Goal: Task Accomplishment & Management: Use online tool/utility

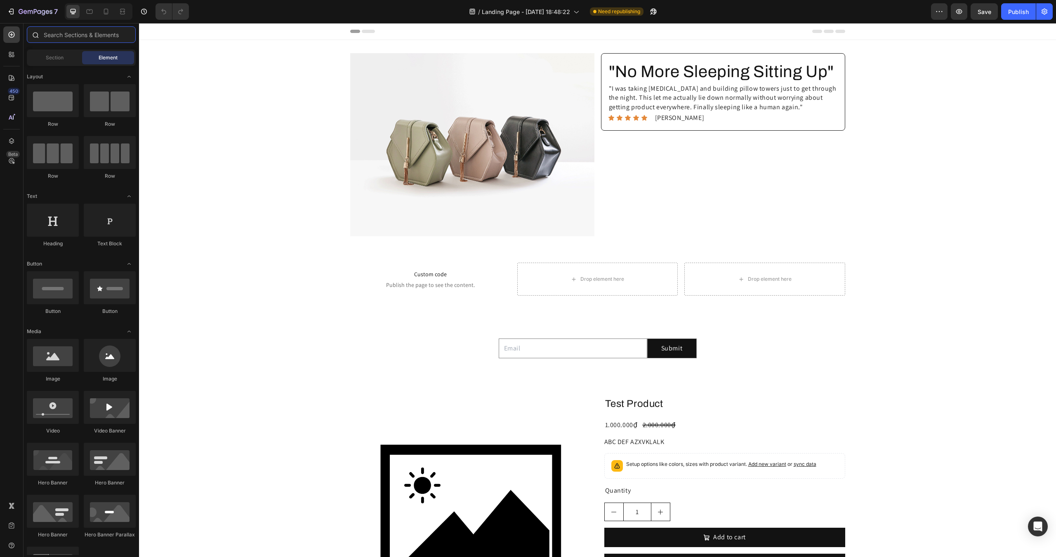
click at [64, 38] on input "text" at bounding box center [81, 34] width 109 height 16
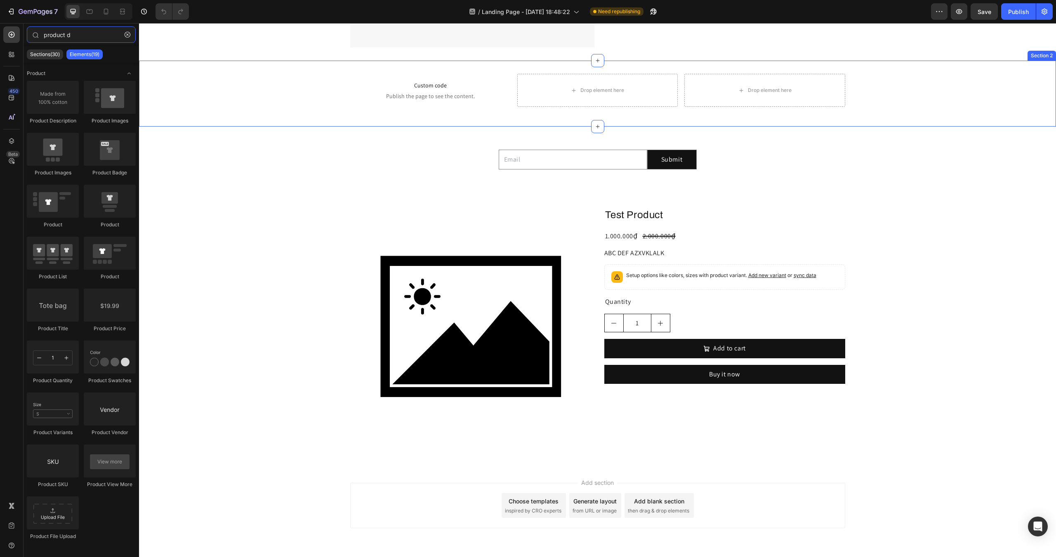
scroll to position [217, 0]
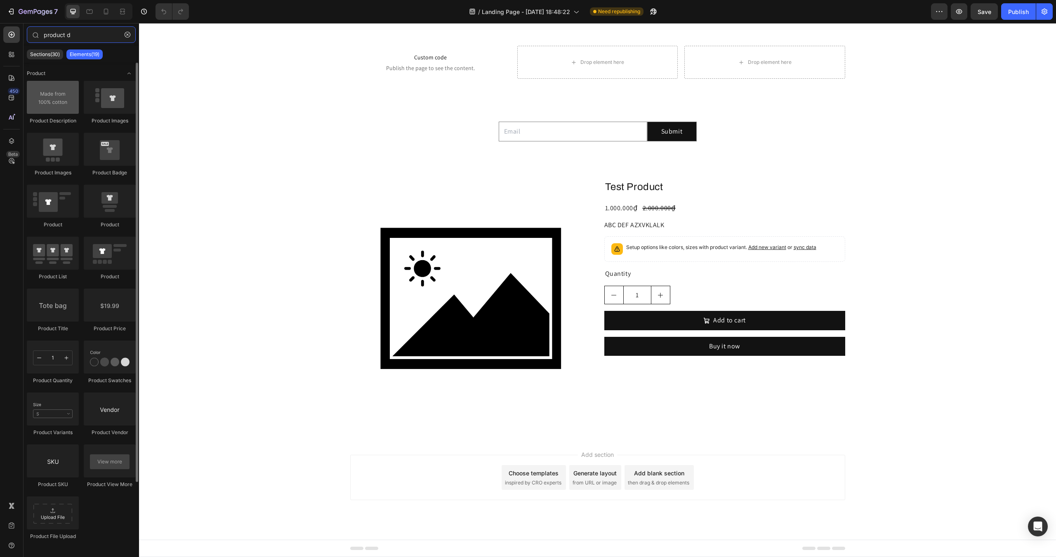
type input "product d"
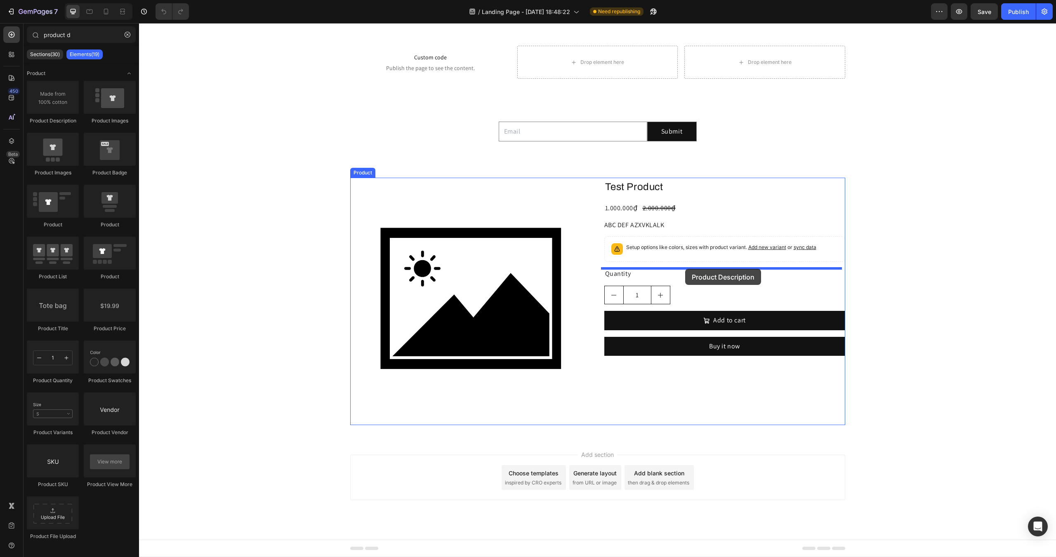
drag, startPoint x: 202, startPoint y: 129, endPoint x: 685, endPoint y: 269, distance: 502.2
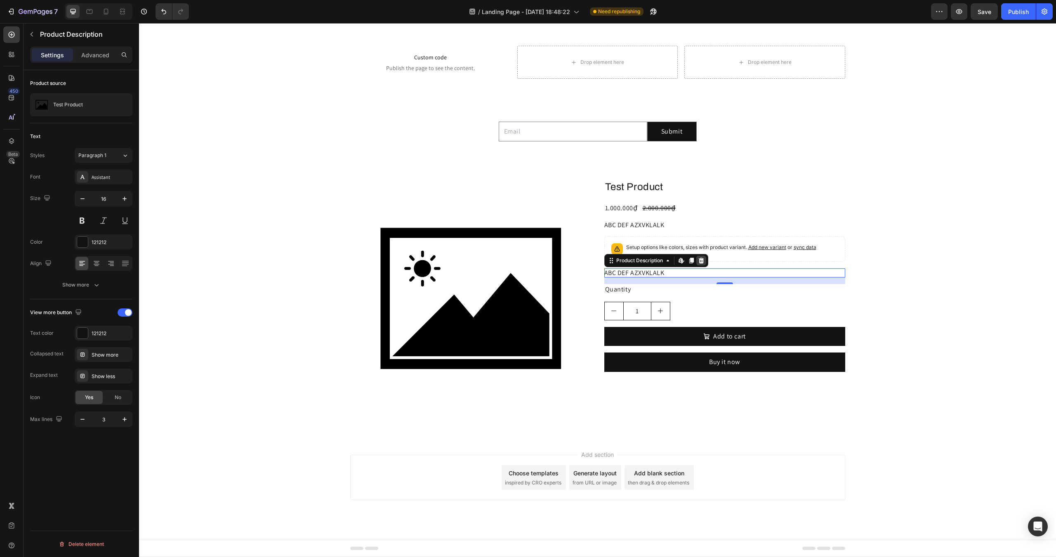
click at [700, 262] on icon at bounding box center [700, 261] width 5 height 6
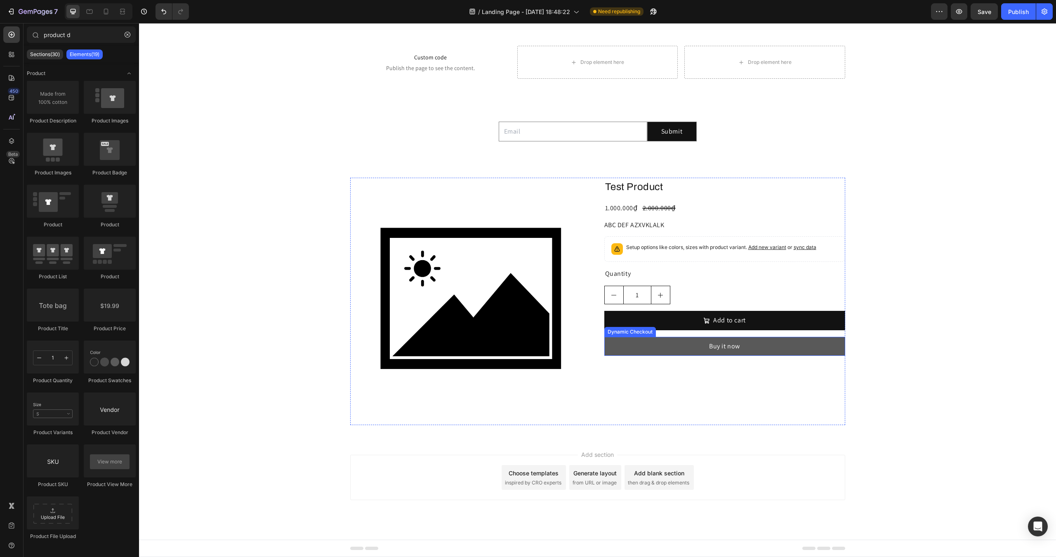
click at [688, 344] on button "Buy it now" at bounding box center [724, 346] width 241 height 19
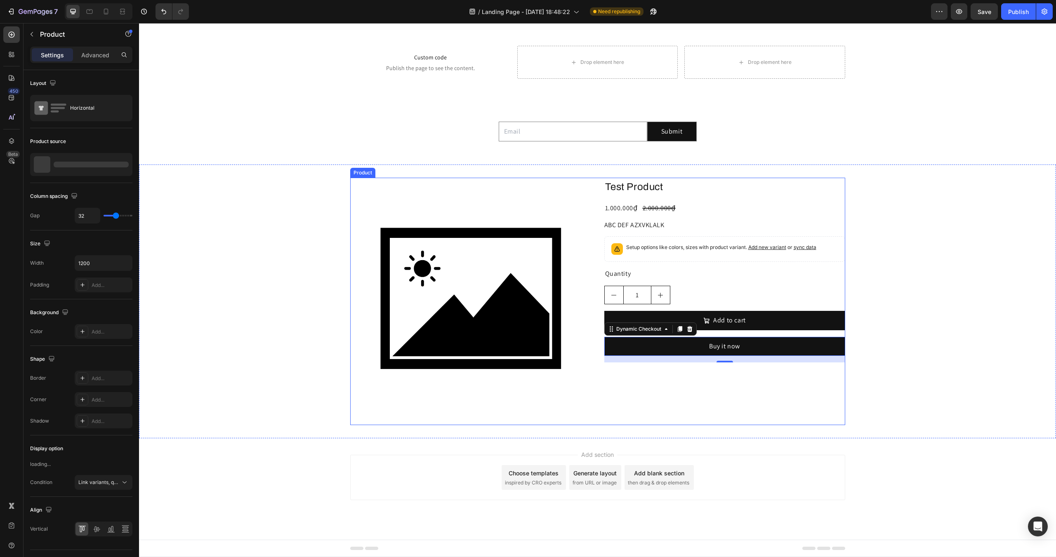
click at [665, 386] on div "Test Product Product Title 1.000.000₫ Product Price Product Price 2.000.000₫ Pr…" at bounding box center [724, 301] width 241 height 247
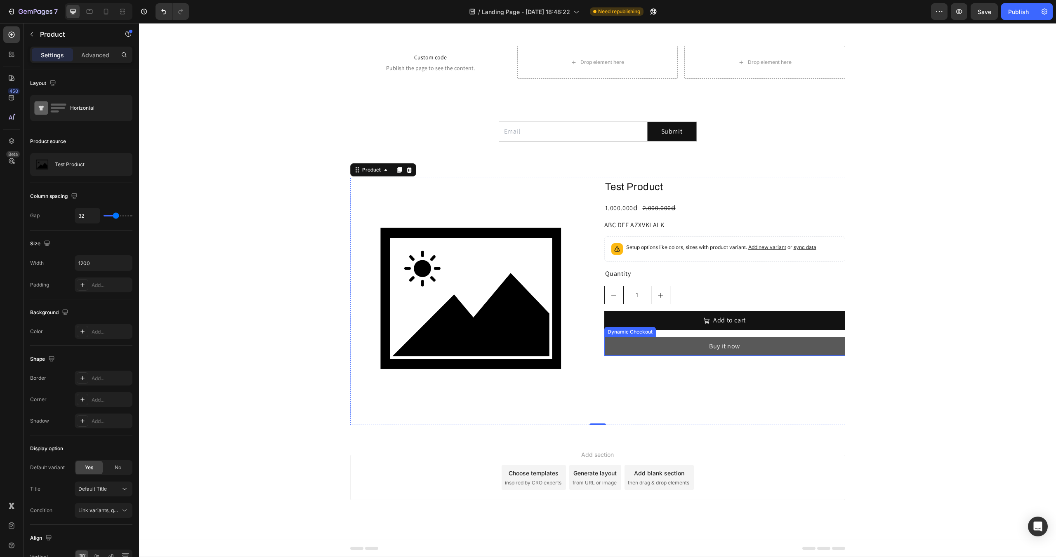
click at [633, 347] on button "Buy it now" at bounding box center [724, 346] width 241 height 19
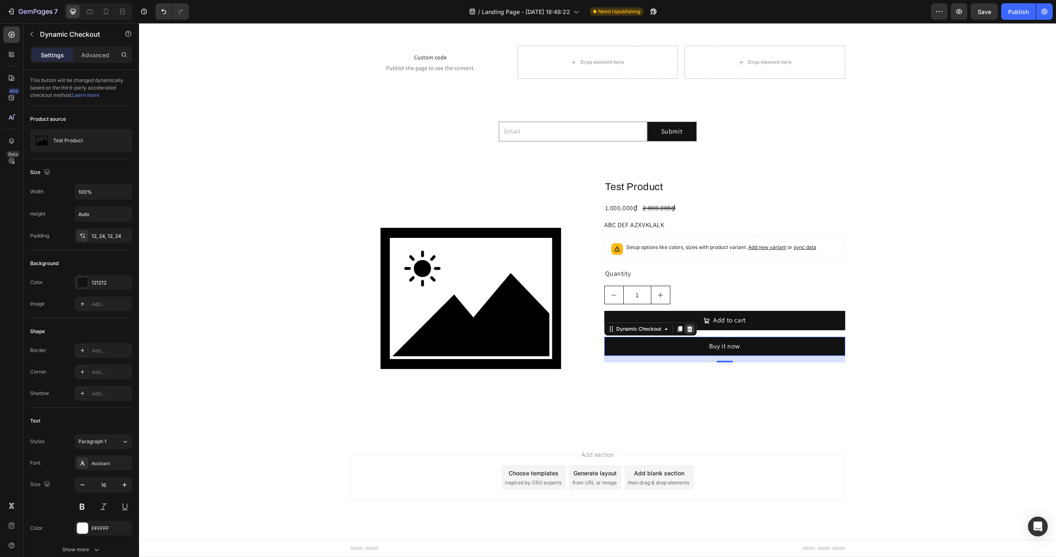
click at [687, 331] on icon at bounding box center [689, 329] width 5 height 6
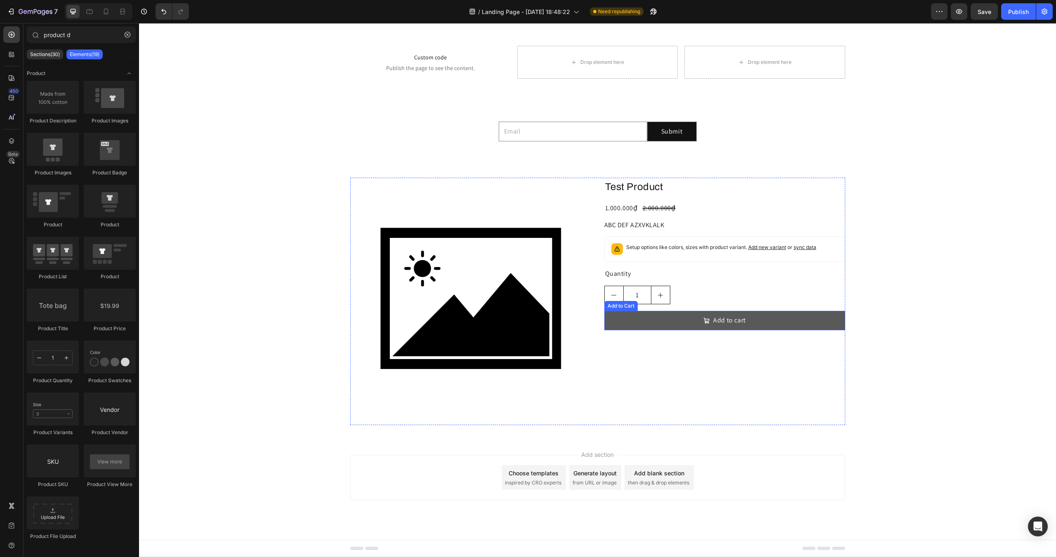
click at [664, 318] on button "Add to cart" at bounding box center [724, 320] width 241 height 19
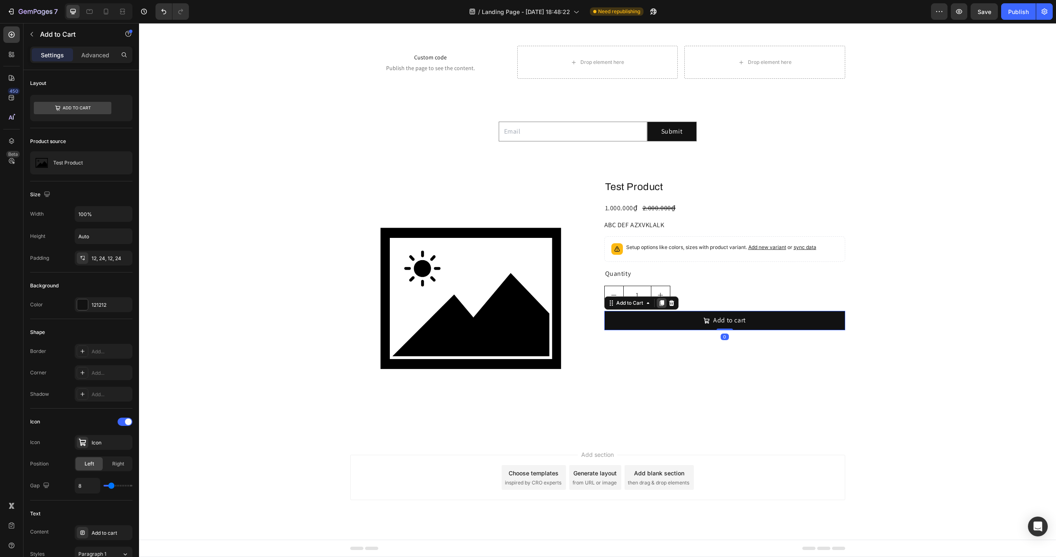
click at [659, 303] on icon at bounding box center [661, 304] width 5 height 6
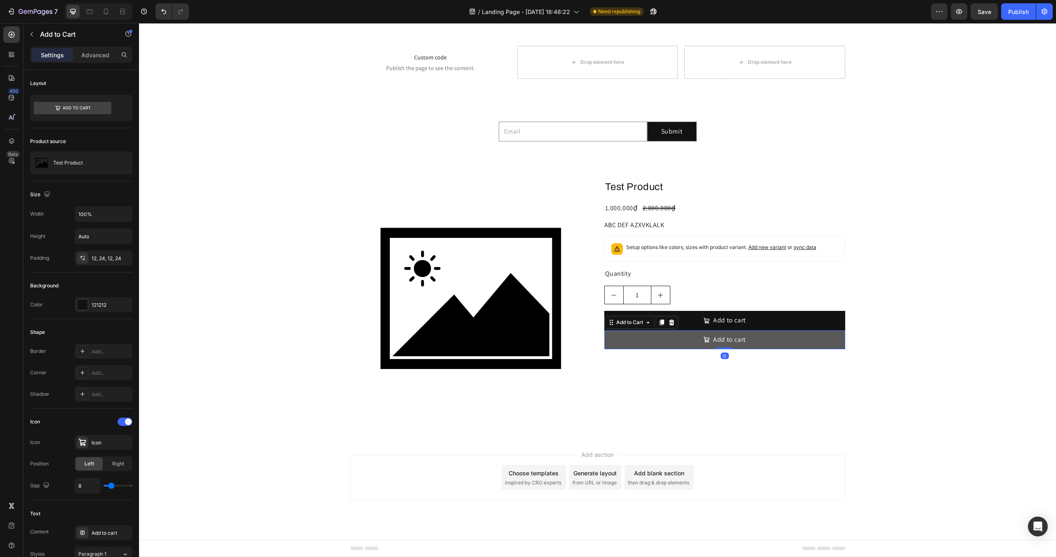
click at [655, 340] on button "Add to cart" at bounding box center [724, 339] width 241 height 19
click at [727, 339] on div "Add to cart" at bounding box center [729, 339] width 33 height 9
click at [727, 339] on p "Add to cart" at bounding box center [729, 339] width 33 height 9
click at [604, 330] on button "Check" at bounding box center [724, 339] width 241 height 19
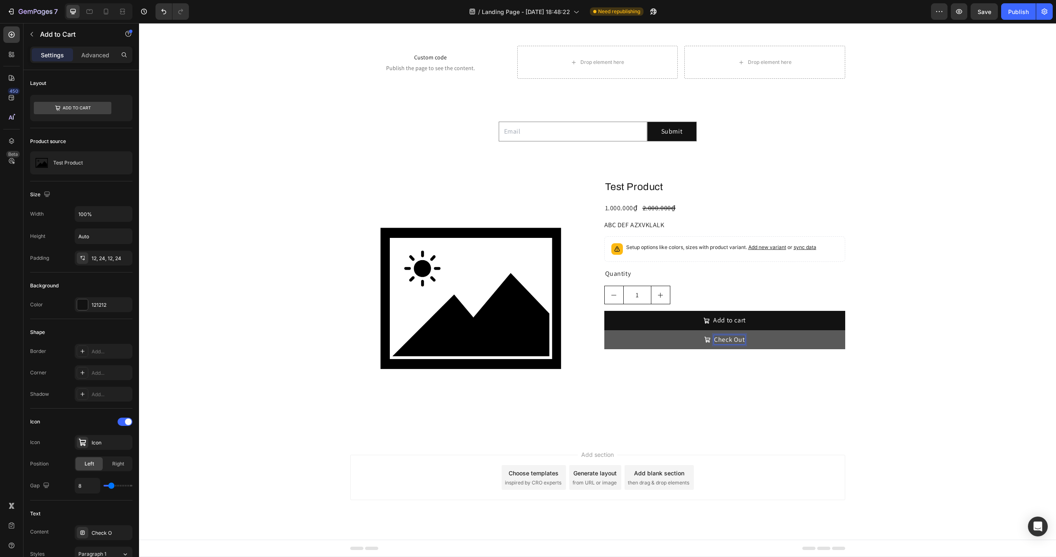
click at [604, 330] on button "Check Out" at bounding box center [724, 339] width 241 height 19
click at [666, 345] on button "Check Out Now" at bounding box center [724, 339] width 241 height 19
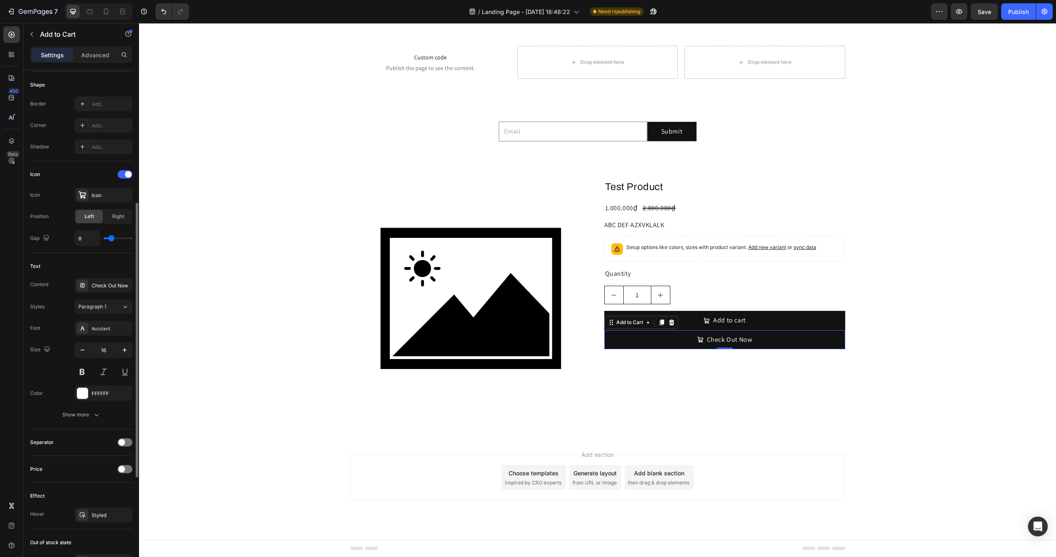
scroll to position [438, 0]
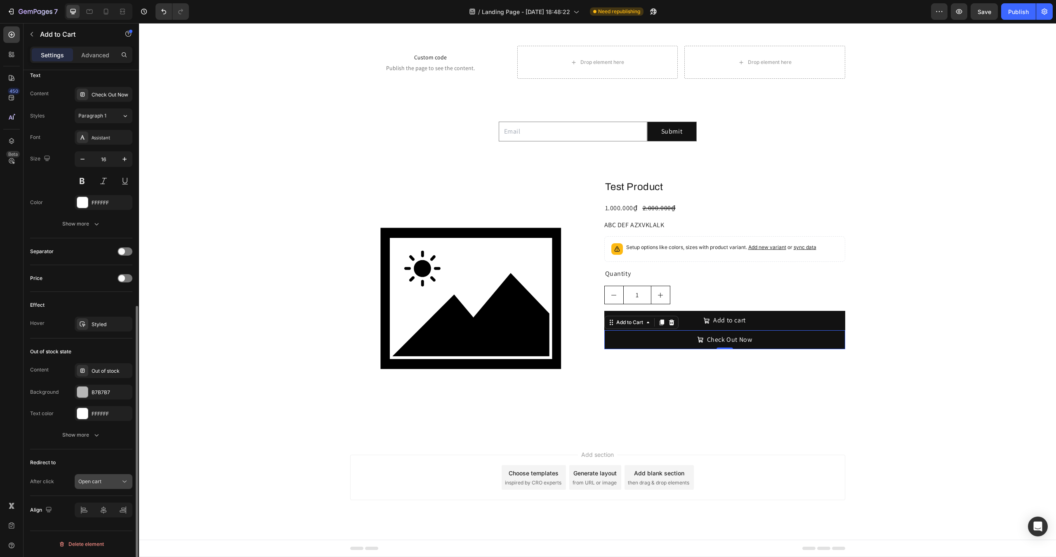
click at [95, 483] on span "Open cart" at bounding box center [89, 481] width 23 height 6
click at [98, 433] on span "Go to checkout" at bounding box center [95, 429] width 35 height 7
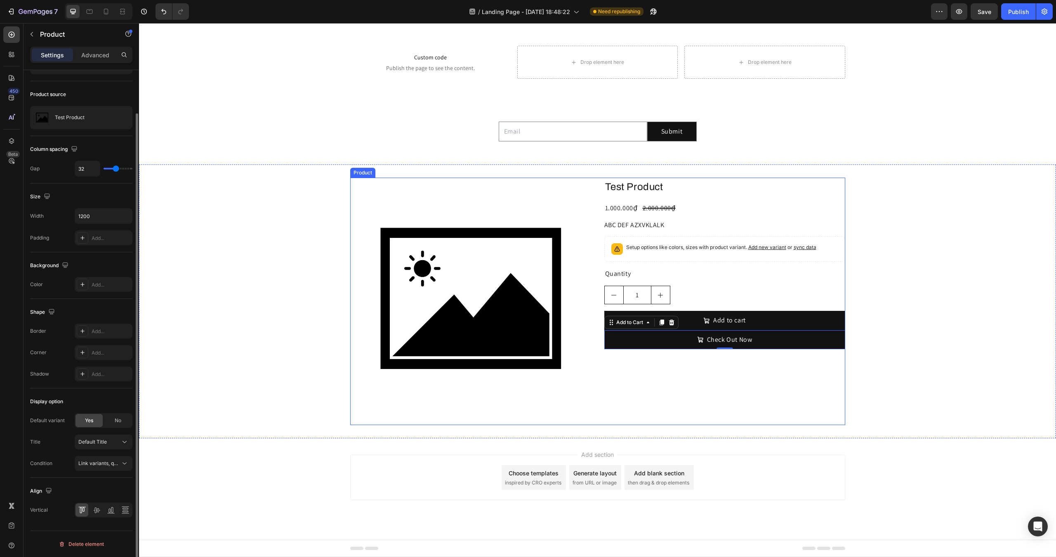
click at [604, 371] on div "Test Product Product Title 1.000.000₫ Product Price Product Price 2.000.000₫ Pr…" at bounding box center [724, 301] width 241 height 247
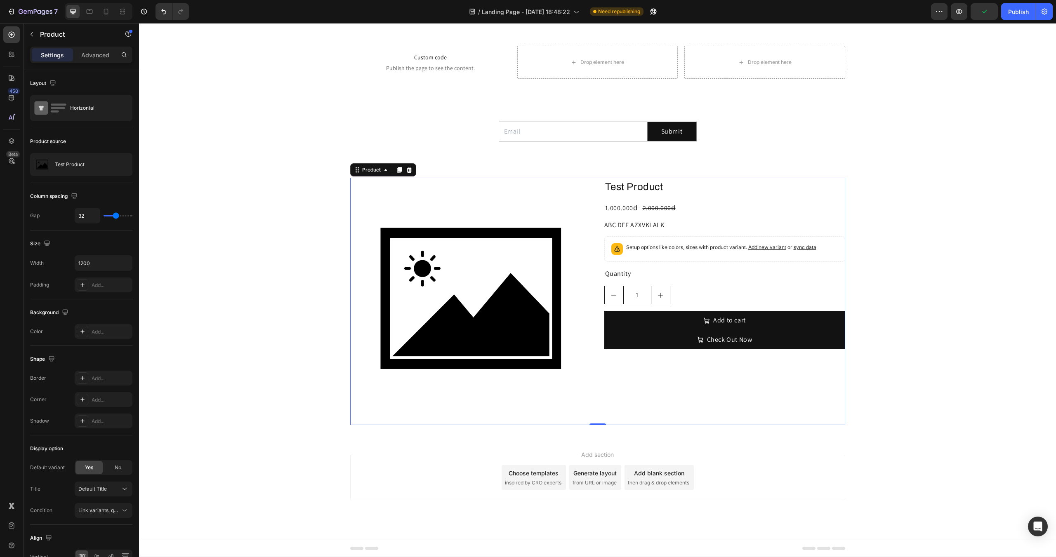
click at [616, 363] on div "Test Product Product Title 1.000.000₫ Product Price Product Price 2.000.000₫ Pr…" at bounding box center [724, 301] width 241 height 247
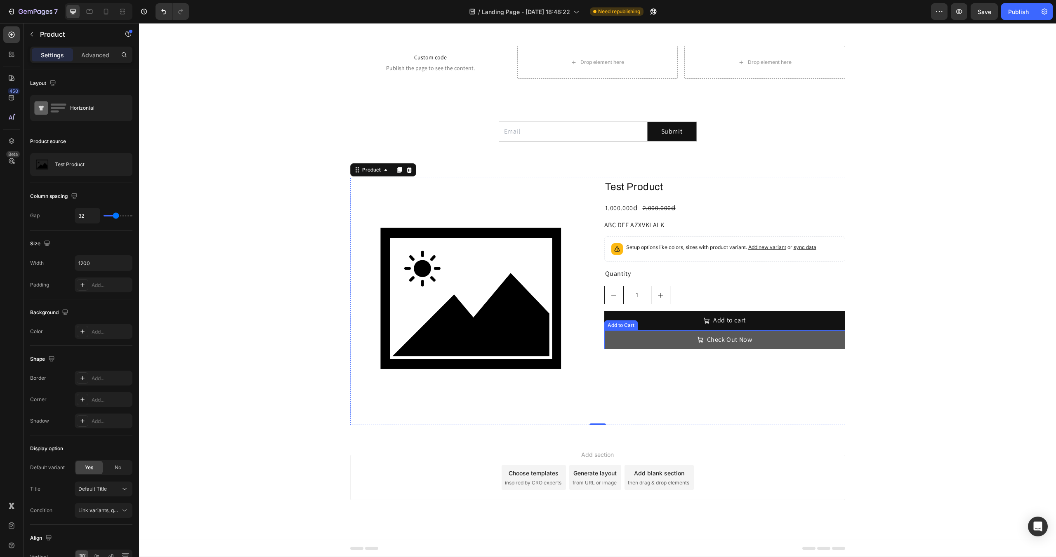
click at [665, 339] on button "Check Out Now" at bounding box center [724, 339] width 241 height 19
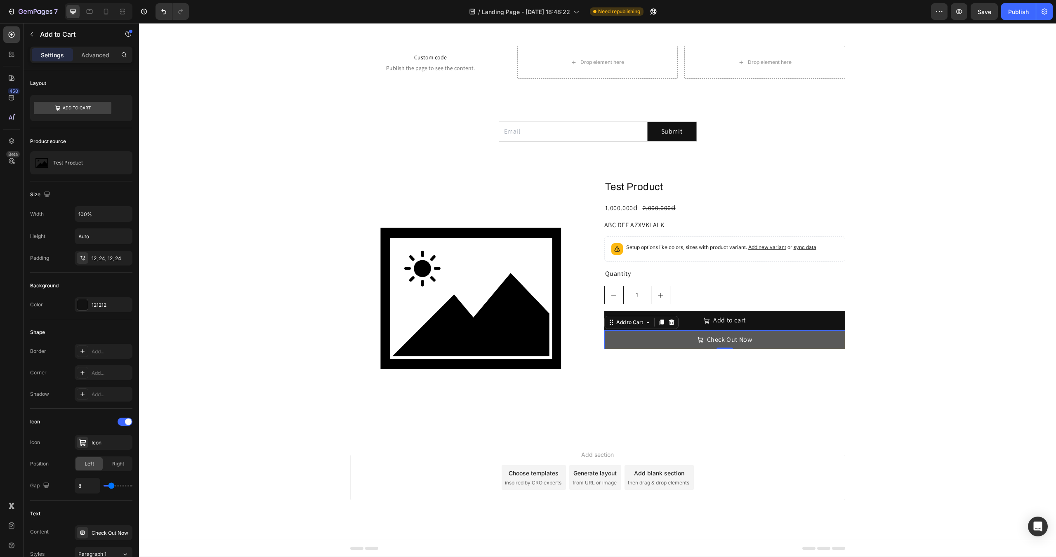
click at [671, 341] on button "Check Out Now" at bounding box center [724, 339] width 241 height 19
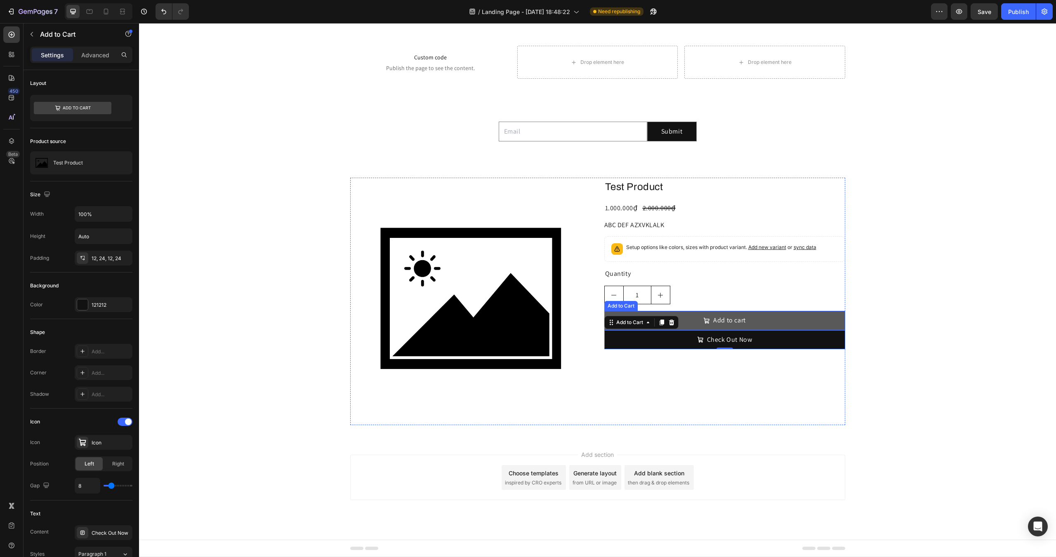
click at [688, 319] on button "Add to cart" at bounding box center [724, 320] width 241 height 19
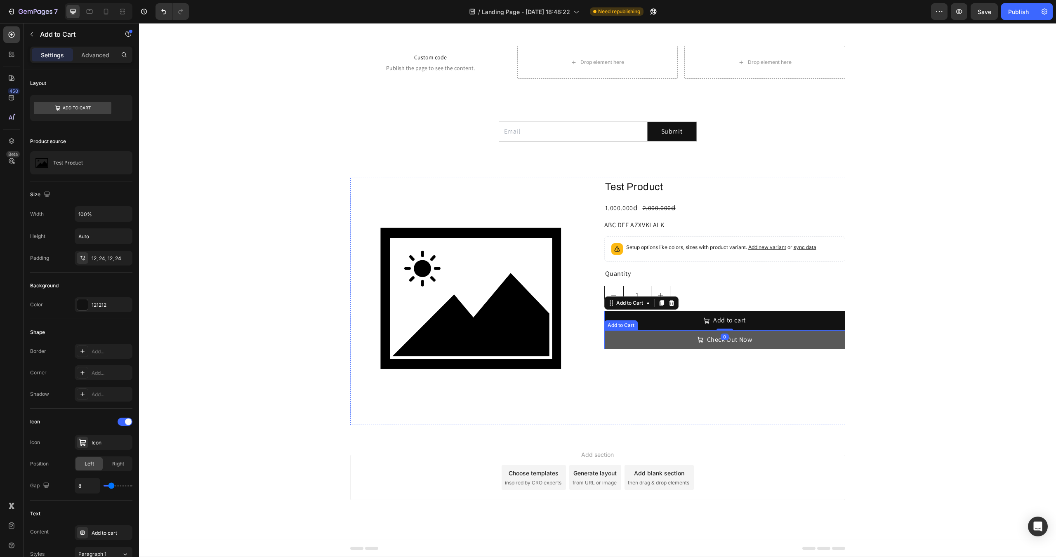
click at [654, 338] on button "Check Out Now" at bounding box center [724, 339] width 241 height 19
click at [656, 345] on button "Check Out Now" at bounding box center [724, 339] width 241 height 19
click at [636, 341] on button "Check Out Now" at bounding box center [724, 339] width 241 height 19
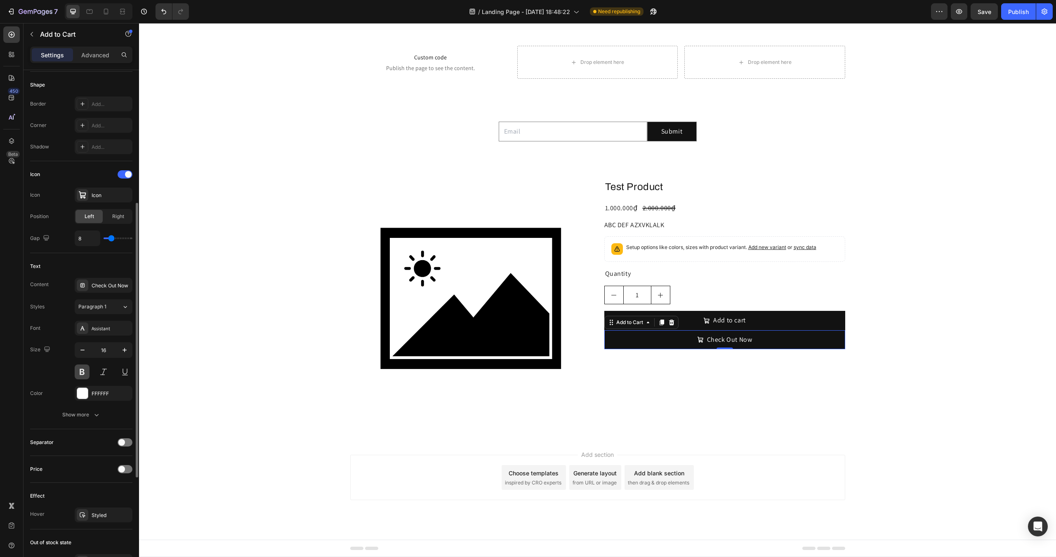
scroll to position [438, 0]
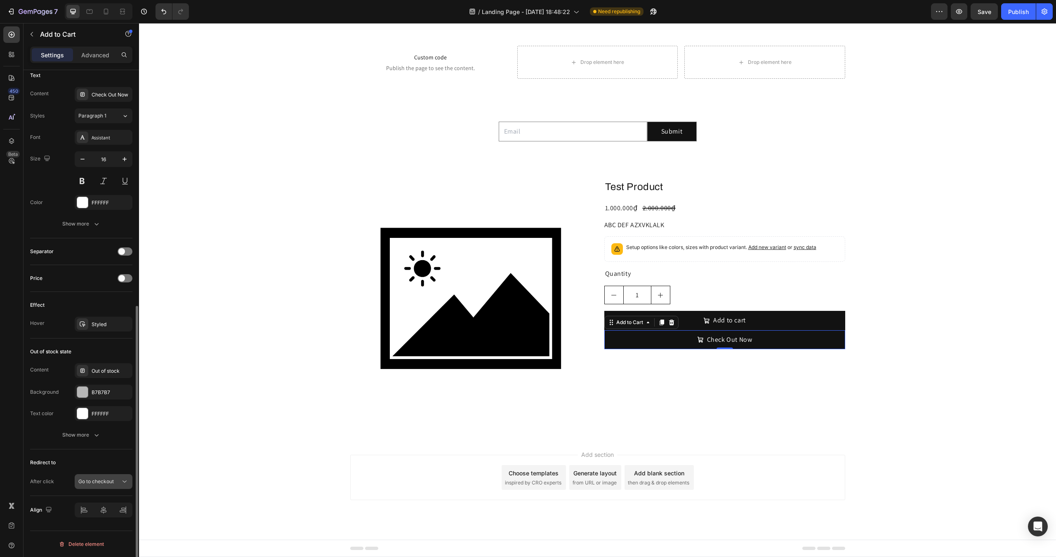
click at [115, 479] on div "Go to checkout" at bounding box center [99, 481] width 42 height 7
click at [39, 431] on button "Show more" at bounding box center [81, 435] width 102 height 15
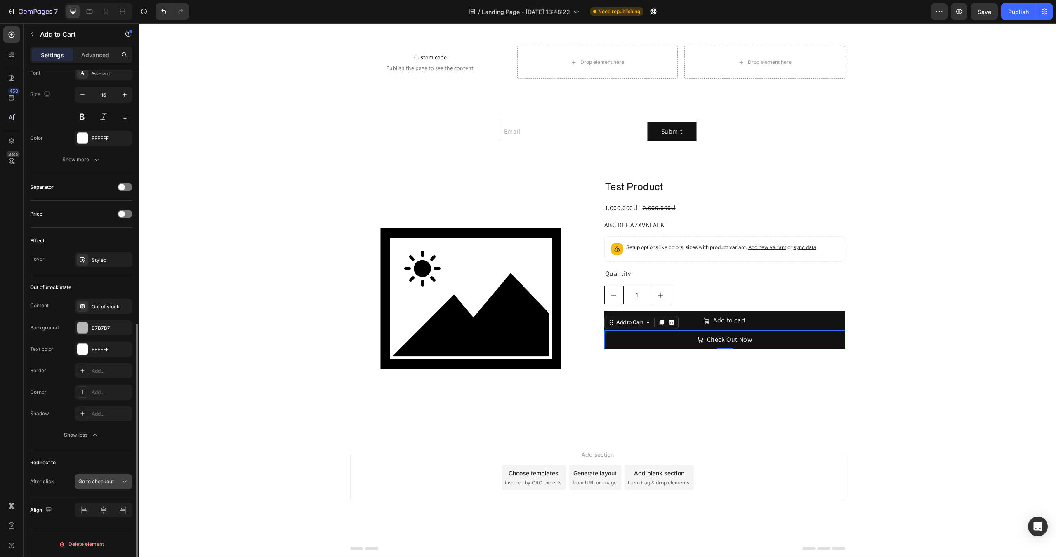
click at [108, 482] on span "Go to checkout" at bounding box center [95, 481] width 35 height 6
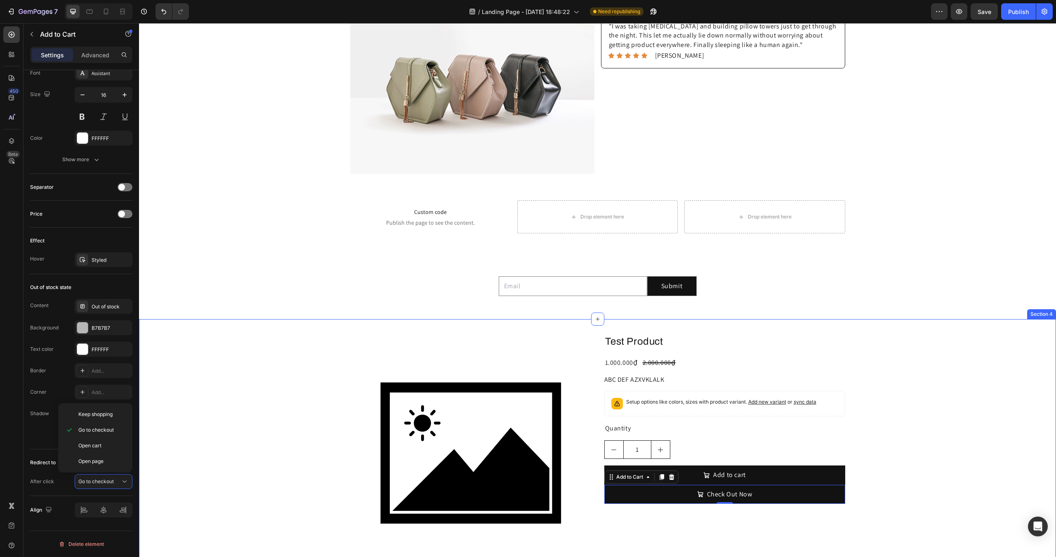
scroll to position [0, 0]
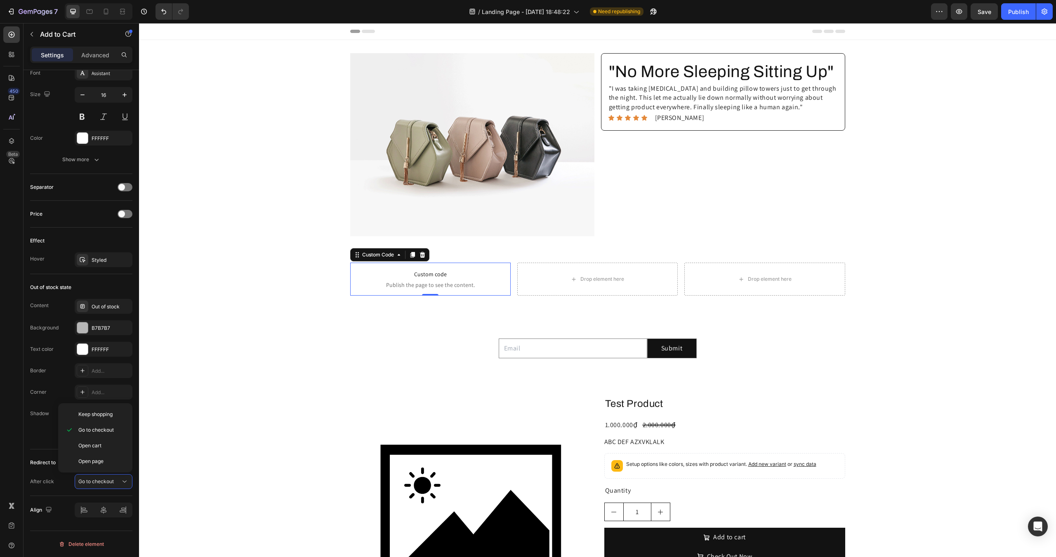
click at [416, 277] on span "Custom code" at bounding box center [430, 274] width 160 height 10
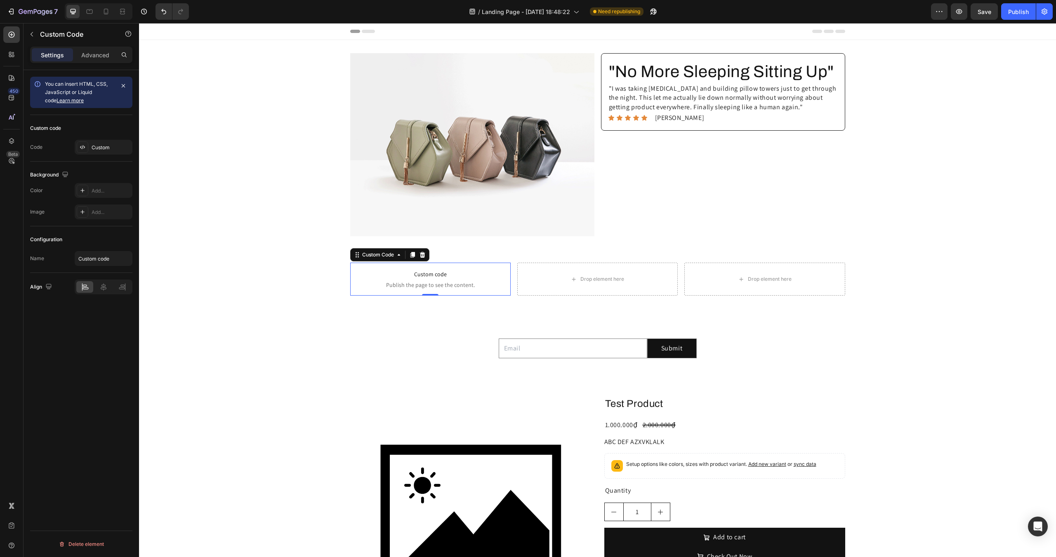
click at [416, 277] on span "Custom code" at bounding box center [430, 274] width 160 height 10
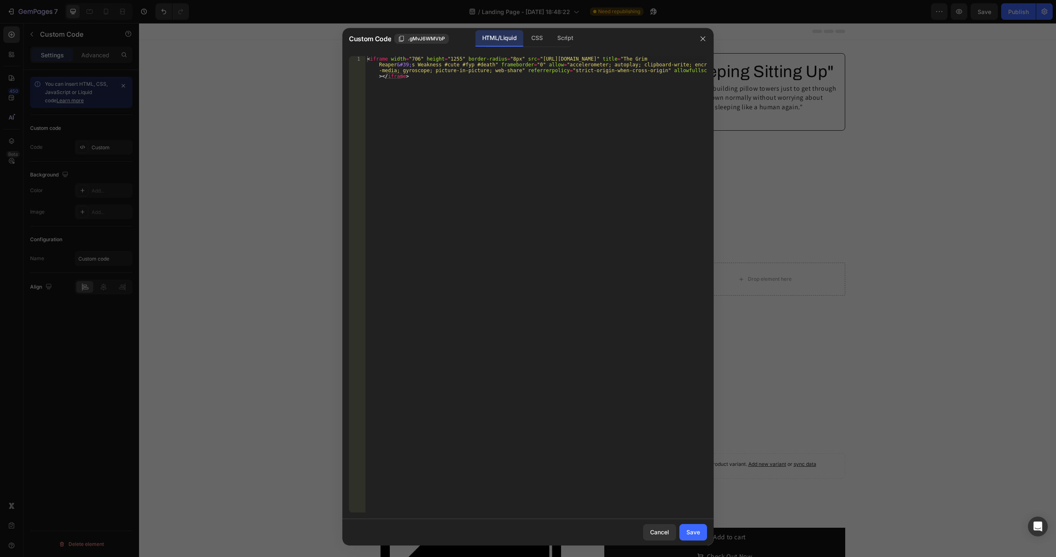
type textarea "<iframe width="706" height="1255" border-radius="8px" src="[URL][DOMAIN_NAME]" …"
click at [487, 61] on div "< iframe width = "706" height = "1255" border-radius = "8px" src = "[URL][DOMAI…" at bounding box center [535, 307] width 341 height 503
click at [433, 85] on div "< iframe width = "706" height = "1255" border-radius = "8px" src = "[URL][DOMAI…" at bounding box center [535, 307] width 341 height 503
paste textarea
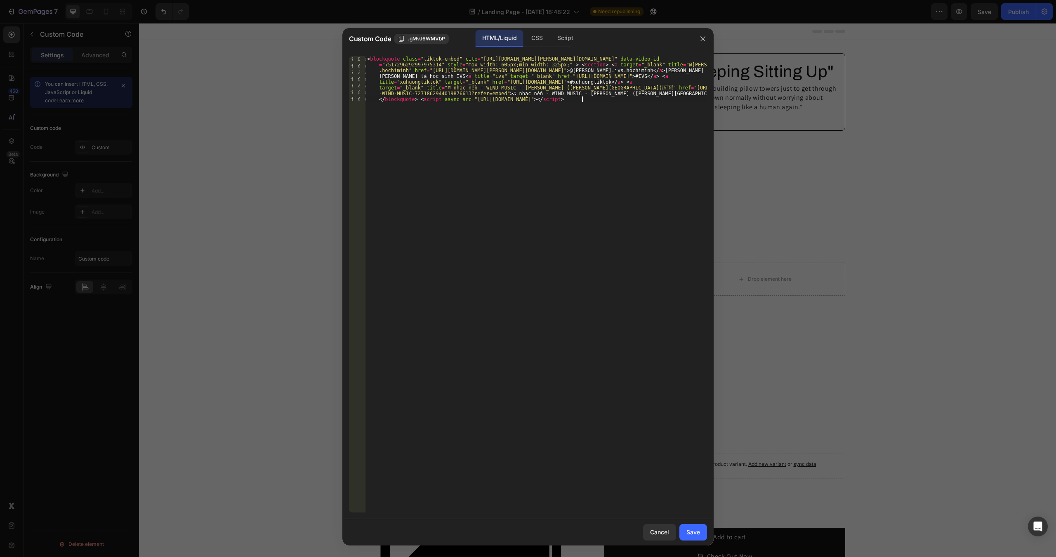
click at [440, 115] on div "< blockquote class = "tiktok-embed" cite = "[URL][DOMAIN_NAME][PERSON_NAME][DOM…" at bounding box center [535, 330] width 341 height 549
click at [697, 536] on div "Save" at bounding box center [693, 532] width 14 height 9
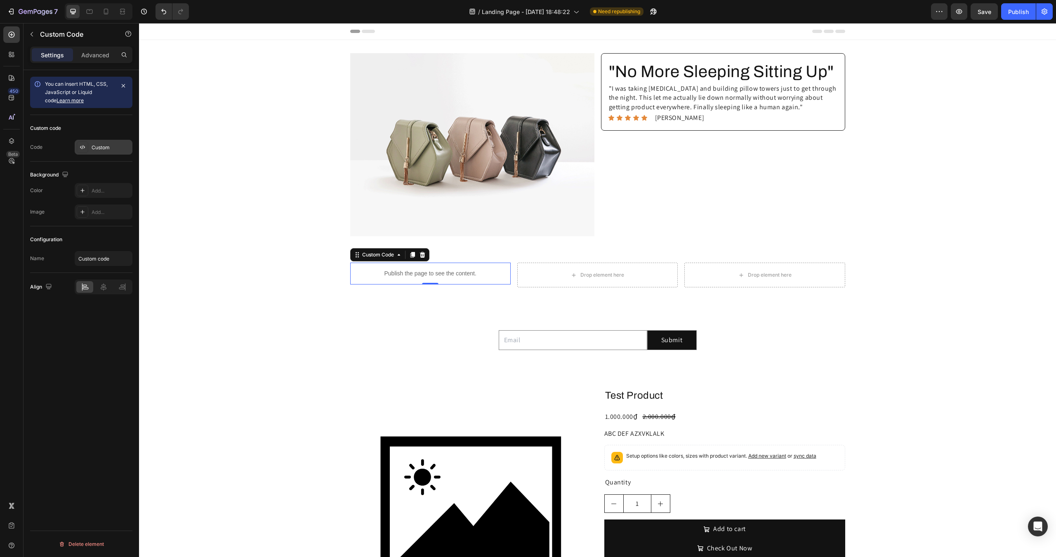
click at [101, 151] on div "Custom" at bounding box center [111, 147] width 39 height 7
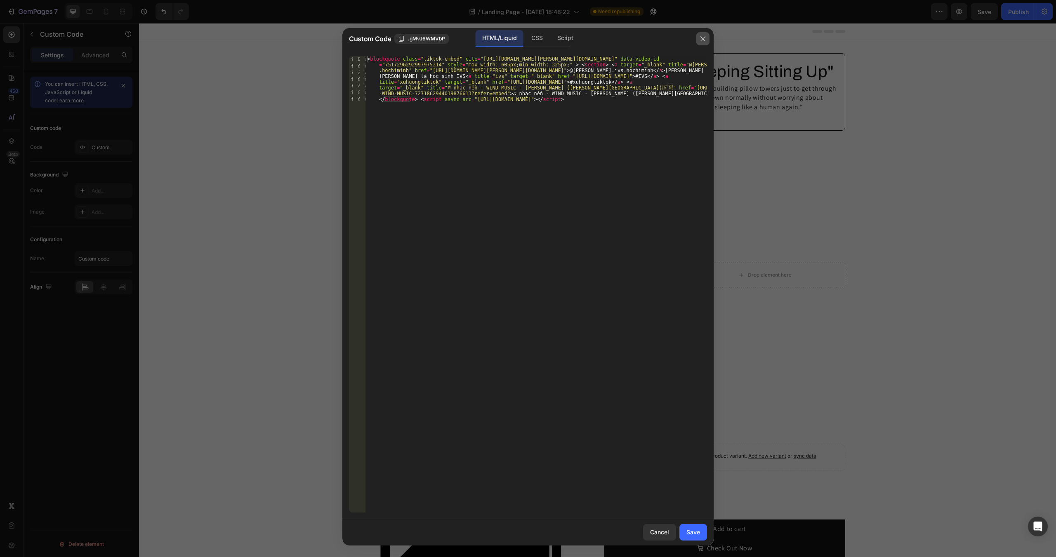
click at [699, 35] on button "button" at bounding box center [702, 38] width 13 height 13
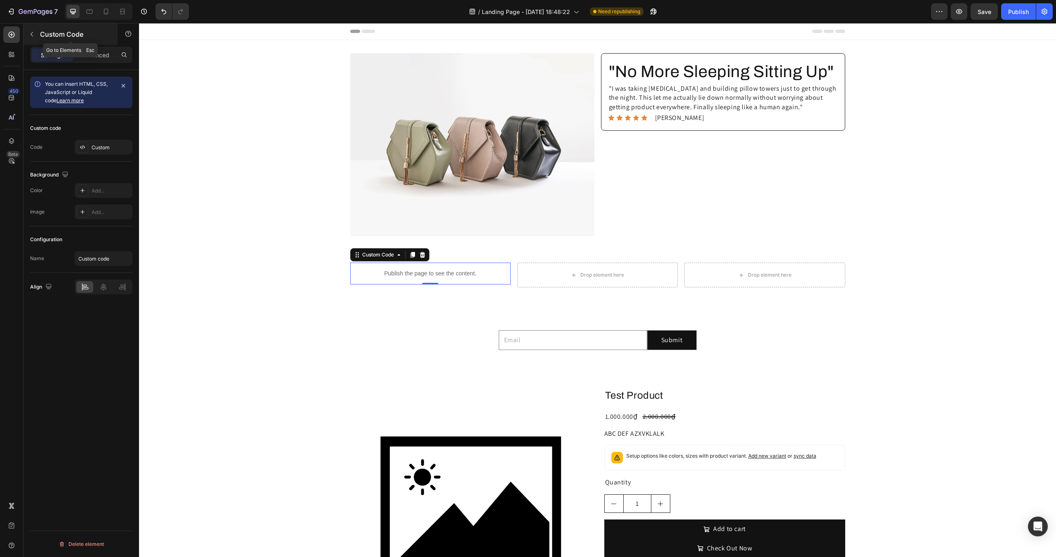
click at [46, 31] on p "Custom Code" at bounding box center [75, 34] width 70 height 10
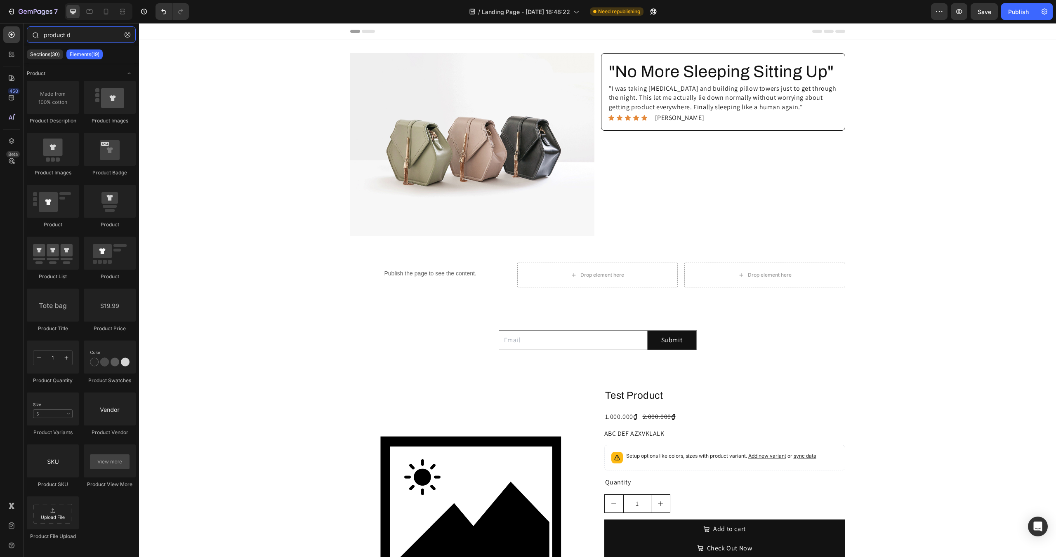
click at [63, 33] on input "product d" at bounding box center [81, 34] width 109 height 16
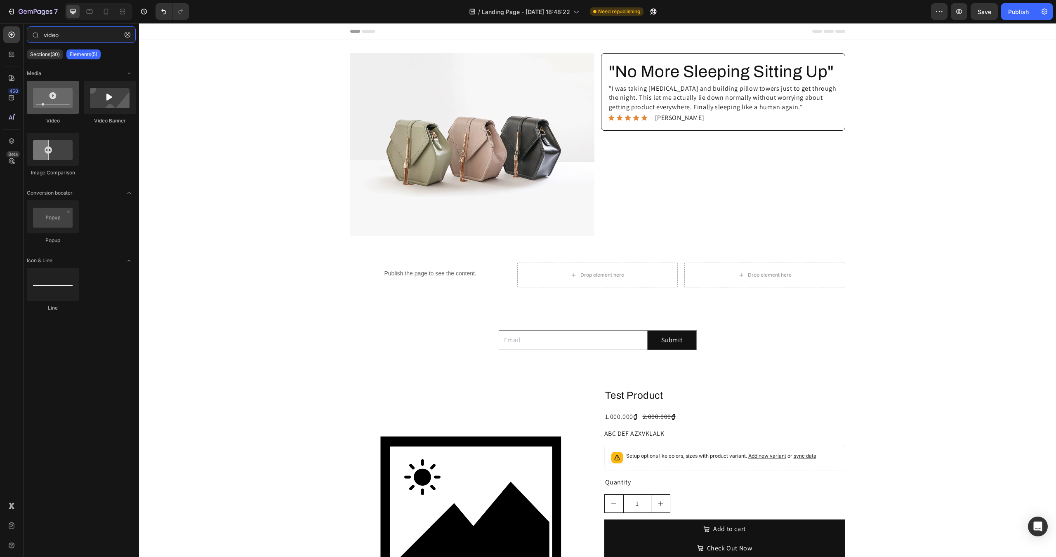
type input "video"
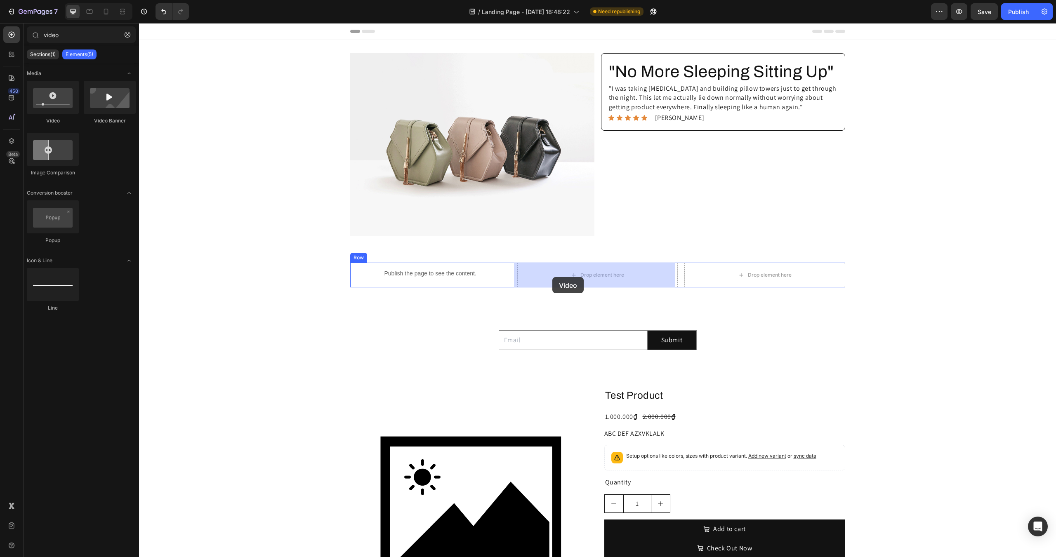
drag, startPoint x: 216, startPoint y: 134, endPoint x: 552, endPoint y: 277, distance: 365.7
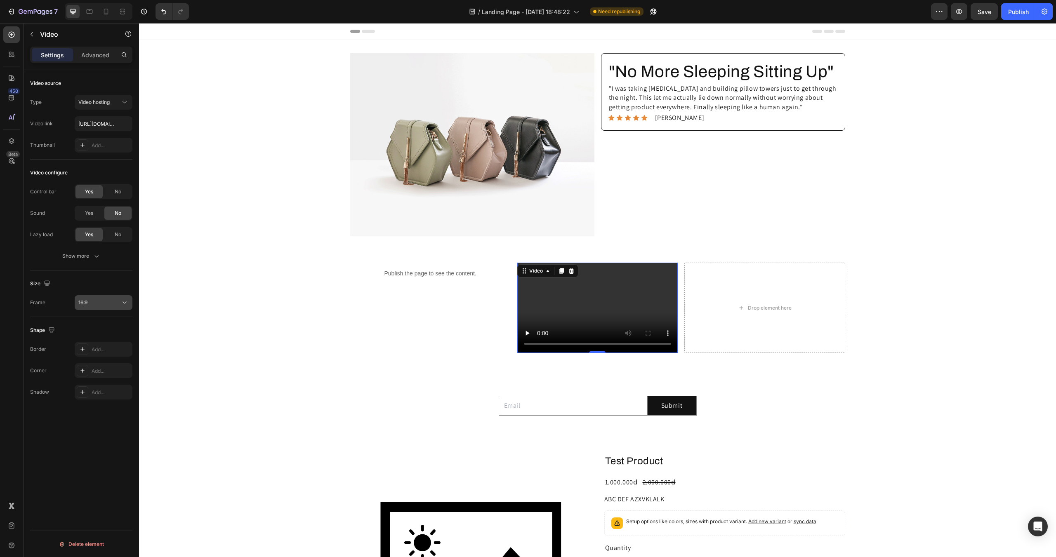
click at [86, 297] on button "16:9" at bounding box center [104, 302] width 58 height 15
click at [95, 368] on p "9:16" at bounding box center [100, 368] width 44 height 7
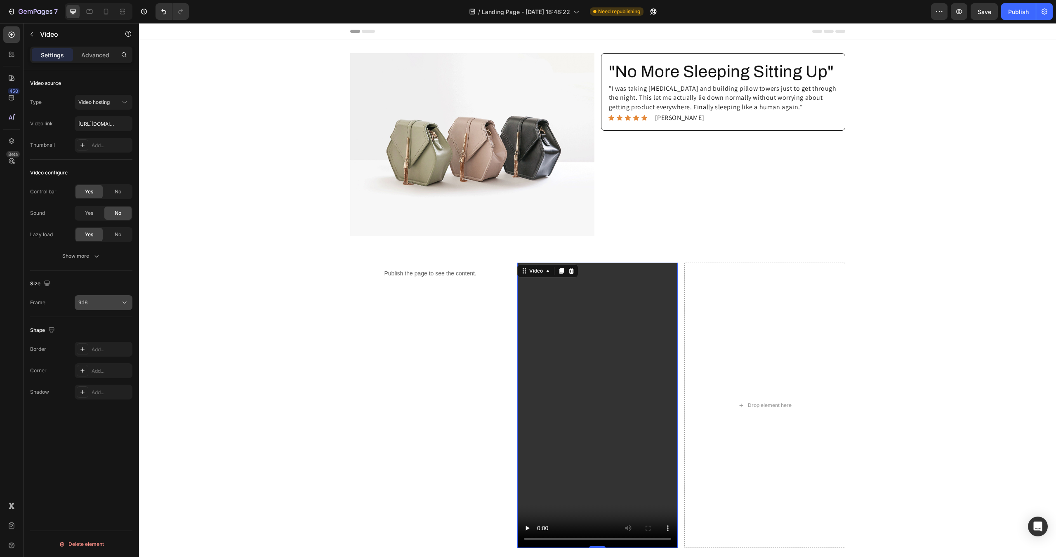
click at [101, 303] on div "9:16" at bounding box center [99, 302] width 42 height 7
click at [95, 368] on p "4:3" at bounding box center [100, 369] width 44 height 7
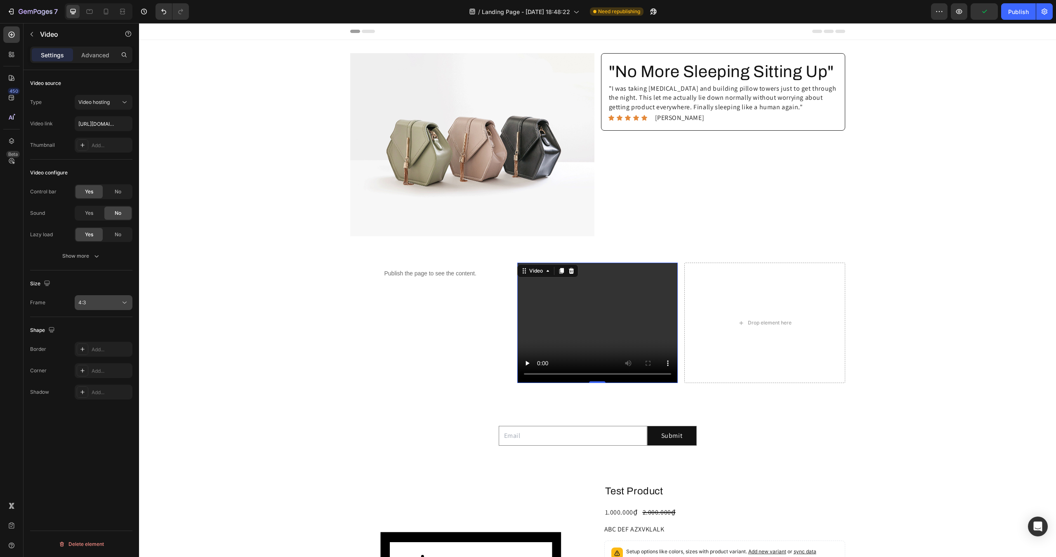
click at [104, 301] on div "4:3" at bounding box center [99, 302] width 42 height 7
click at [90, 322] on p "21:9" at bounding box center [100, 321] width 44 height 7
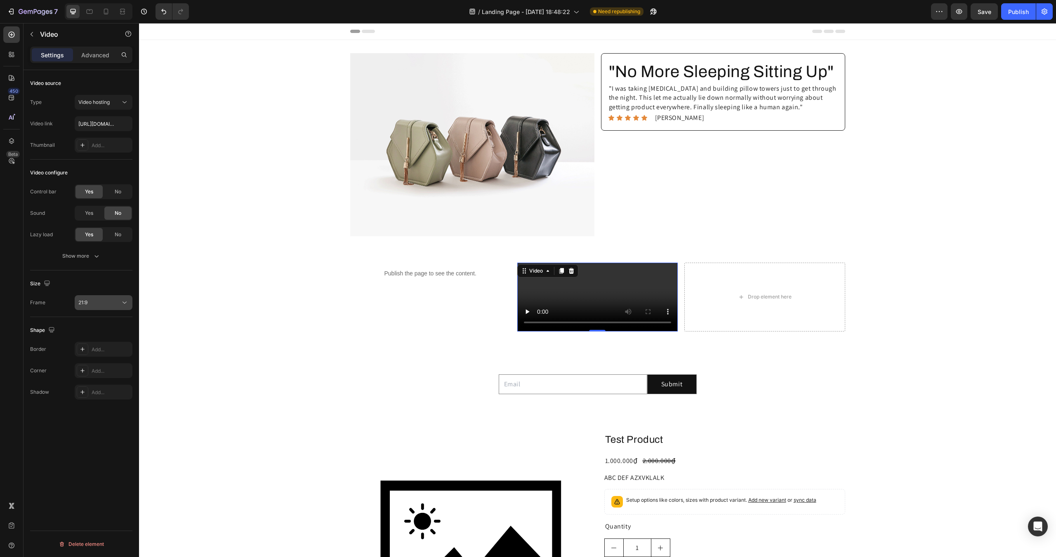
click at [96, 300] on div "21:9" at bounding box center [99, 302] width 42 height 7
click at [90, 378] on div "4:3" at bounding box center [93, 386] width 64 height 16
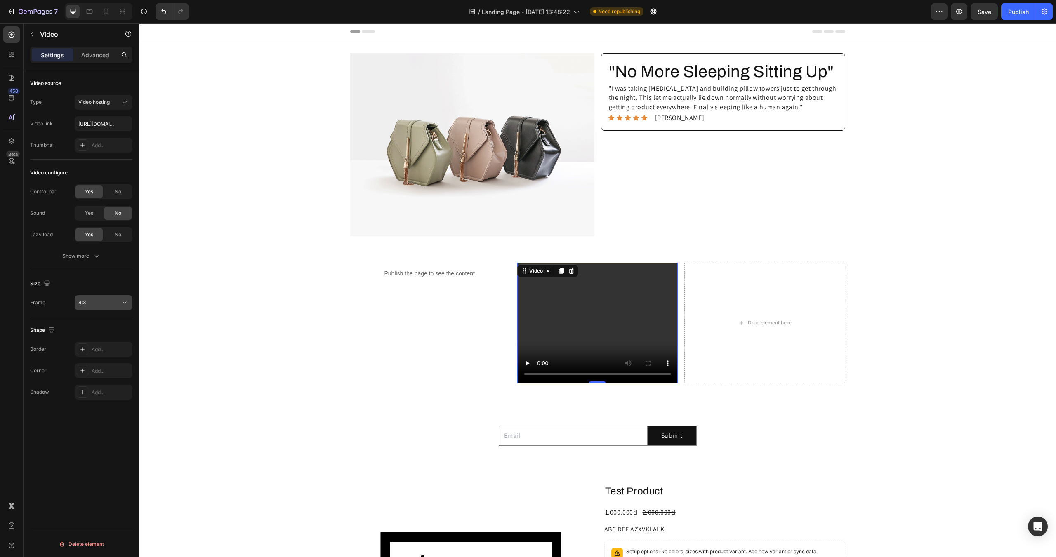
click at [108, 297] on button "4:3" at bounding box center [104, 302] width 58 height 15
click at [98, 384] on p "Custom" at bounding box center [100, 384] width 44 height 7
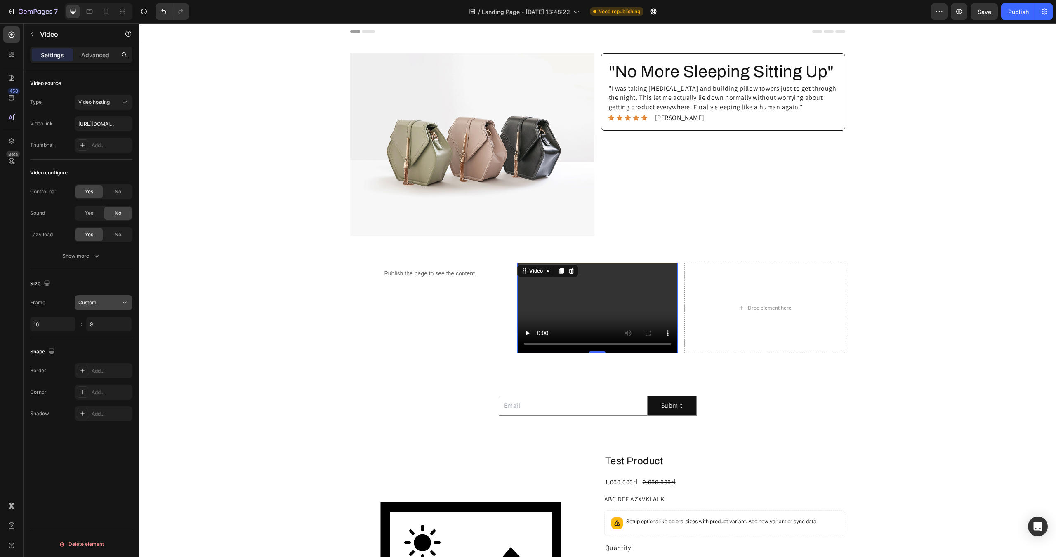
click at [107, 306] on div "Custom" at bounding box center [99, 302] width 42 height 7
click at [96, 393] on div "16:9" at bounding box center [93, 401] width 64 height 16
drag, startPoint x: 104, startPoint y: 305, endPoint x: 104, endPoint y: 315, distance: 9.9
click at [104, 304] on div "16:9" at bounding box center [99, 302] width 42 height 7
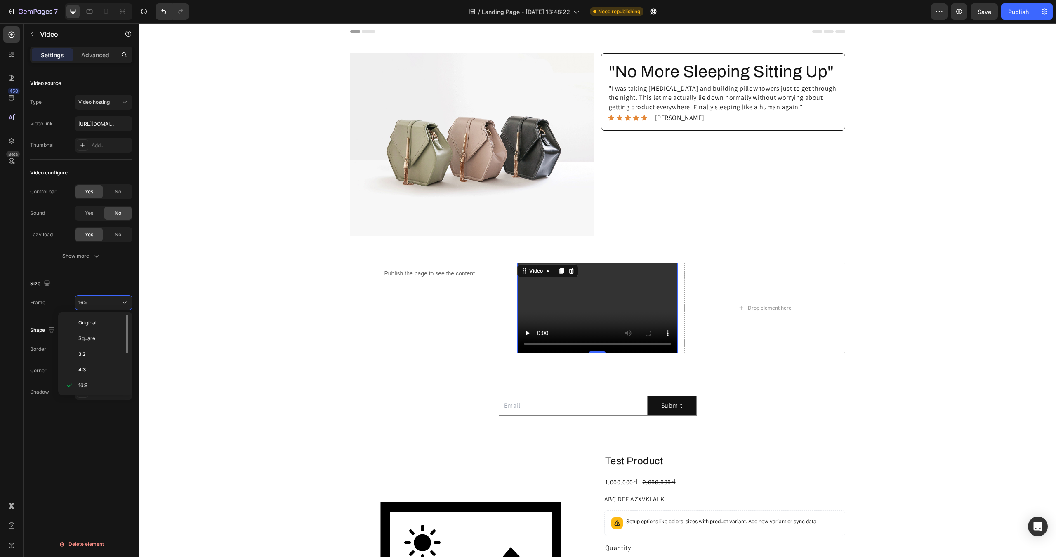
scroll to position [80, 0]
click at [101, 368] on p "9:16" at bounding box center [100, 368] width 44 height 7
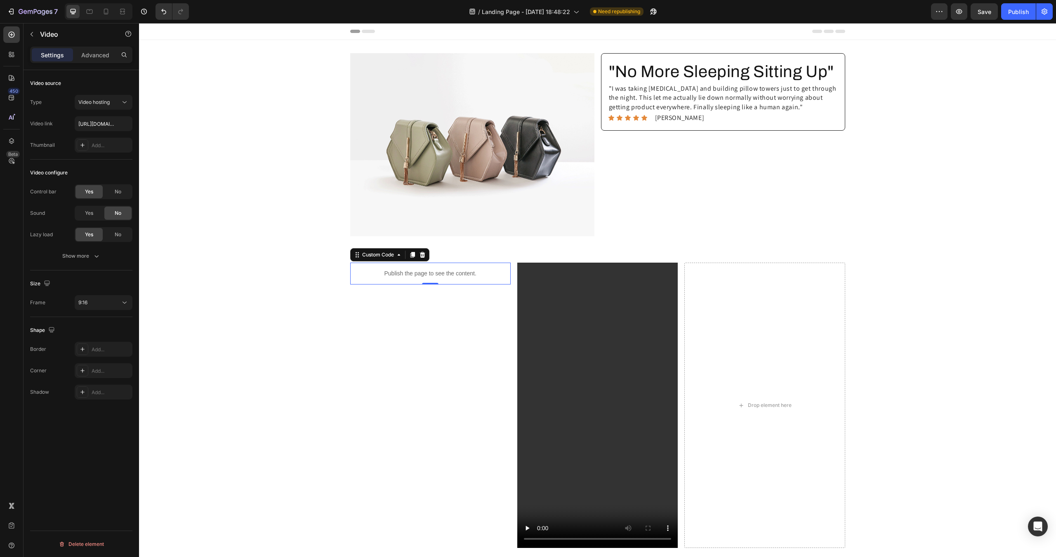
click at [428, 278] on div "Publish the page to see the content." at bounding box center [430, 274] width 160 height 22
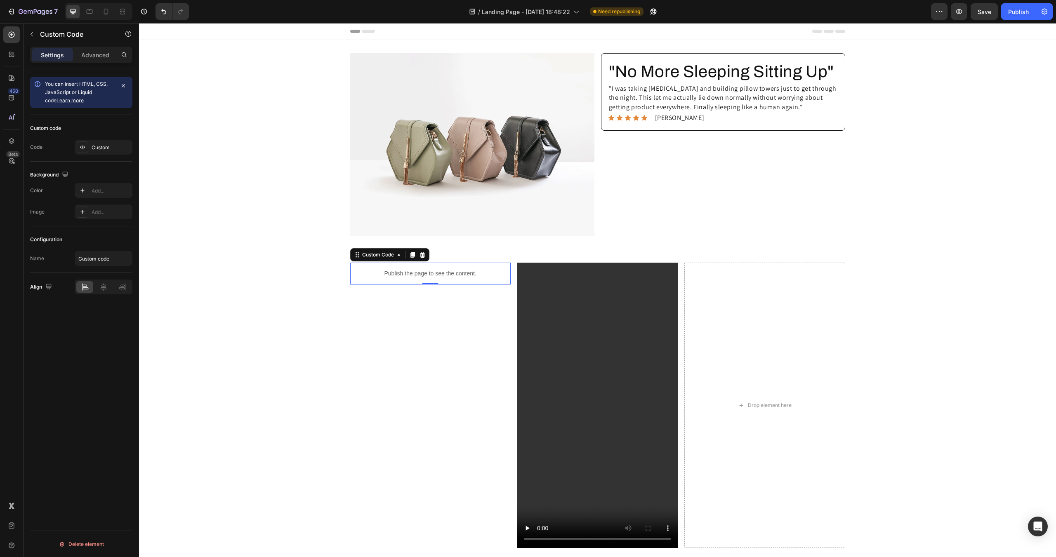
click at [428, 278] on div "Publish the page to see the content." at bounding box center [430, 274] width 160 height 22
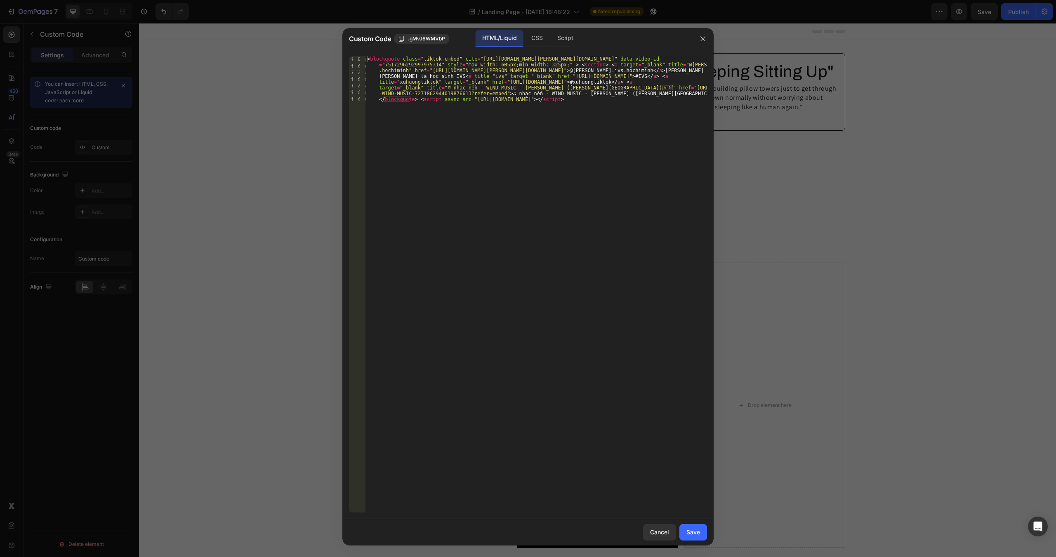
click at [555, 92] on div "< blockquote class = "tiktok-embed" cite = "[URL][DOMAIN_NAME][PERSON_NAME][DOM…" at bounding box center [535, 330] width 341 height 549
click at [461, 66] on div "< blockquote class = "tiktok-embed" cite = "[URL][DOMAIN_NAME][PERSON_NAME][DOM…" at bounding box center [535, 330] width 341 height 549
type textarea "<blockquote class="tiktok-embed" cite="[URL][DOMAIN_NAME][PERSON_NAME][DOMAIN_N…"
click at [410, 66] on div "< blockquote class = "tiktok-embed" cite = "[URL][DOMAIN_NAME][PERSON_NAME][DOM…" at bounding box center [535, 330] width 341 height 549
click at [452, 83] on div "< blockquote class = "tiktok-embed" cite = "[URL][DOMAIN_NAME][PERSON_NAME][DOM…" at bounding box center [535, 330] width 341 height 549
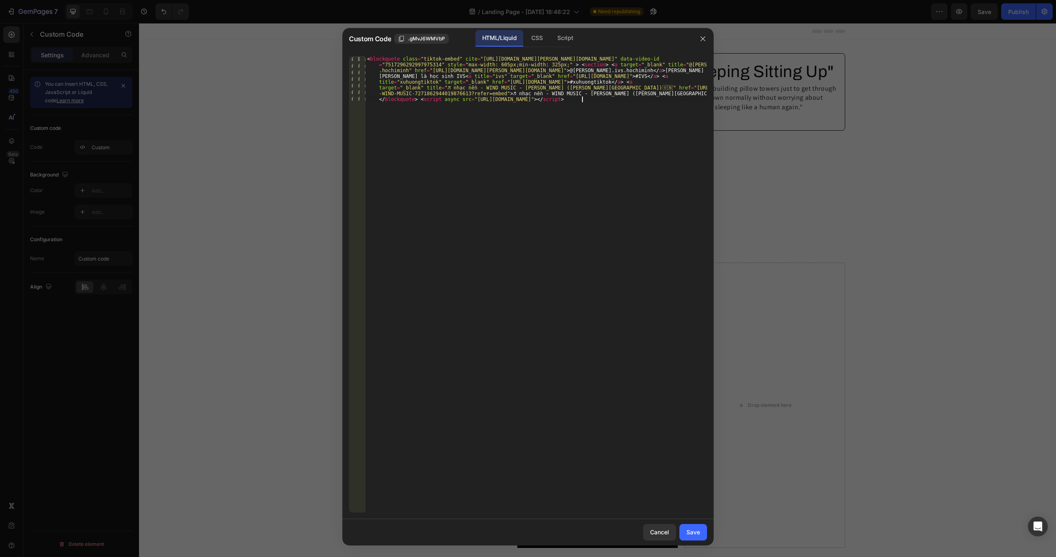
click at [599, 100] on div "< blockquote class = "tiktok-embed" cite = "[URL][DOMAIN_NAME][PERSON_NAME][DOM…" at bounding box center [535, 330] width 341 height 549
click at [460, 63] on div "< blockquote class = "tiktok-embed" cite = "[URL][DOMAIN_NAME][PERSON_NAME][DOM…" at bounding box center [535, 330] width 341 height 549
type textarea "<blockquote class="tiktok-embed" cite="[URL][DOMAIN_NAME][PERSON_NAME][DOMAIN_N…"
drag, startPoint x: 489, startPoint y: 63, endPoint x: 499, endPoint y: 63, distance: 9.5
click at [499, 63] on div "< blockquote class = "tiktok-embed" cite = "[URL][DOMAIN_NAME][PERSON_NAME][DOM…" at bounding box center [535, 330] width 341 height 549
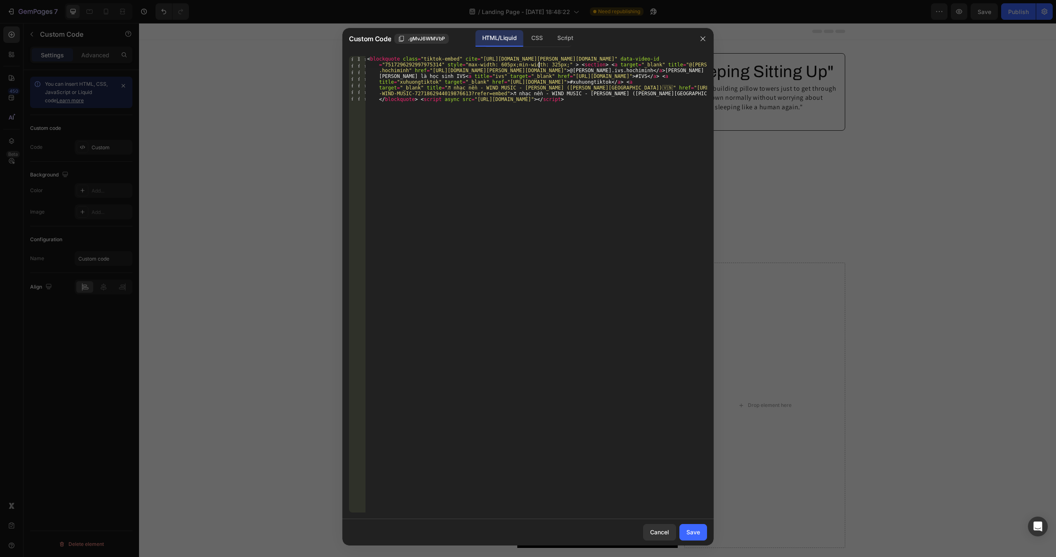
click at [539, 63] on div "< blockquote class = "tiktok-embed" cite = "[URL][DOMAIN_NAME][PERSON_NAME][DOM…" at bounding box center [535, 330] width 341 height 549
click at [544, 64] on div "< blockquote class = "tiktok-embed" cite = "[URL][DOMAIN_NAME][PERSON_NAME][DOM…" at bounding box center [535, 330] width 341 height 549
click at [501, 82] on div "< blockquote class = "tiktok-embed" cite = "[URL][DOMAIN_NAME][PERSON_NAME][DOM…" at bounding box center [535, 330] width 341 height 549
click at [551, 37] on div "CSS" at bounding box center [565, 38] width 29 height 16
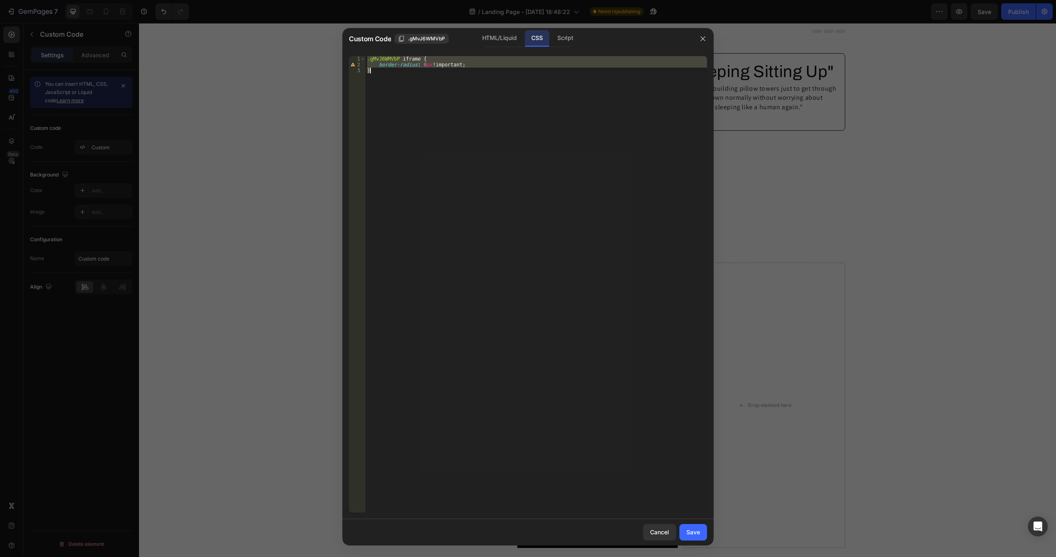
click at [392, 89] on div ".gMvJ6WMVbP iframe { border-radius : 8 px !important ; }" at bounding box center [535, 284] width 341 height 456
type textarea "}"
click at [490, 36] on div "HTML/Liquid" at bounding box center [498, 38] width 47 height 16
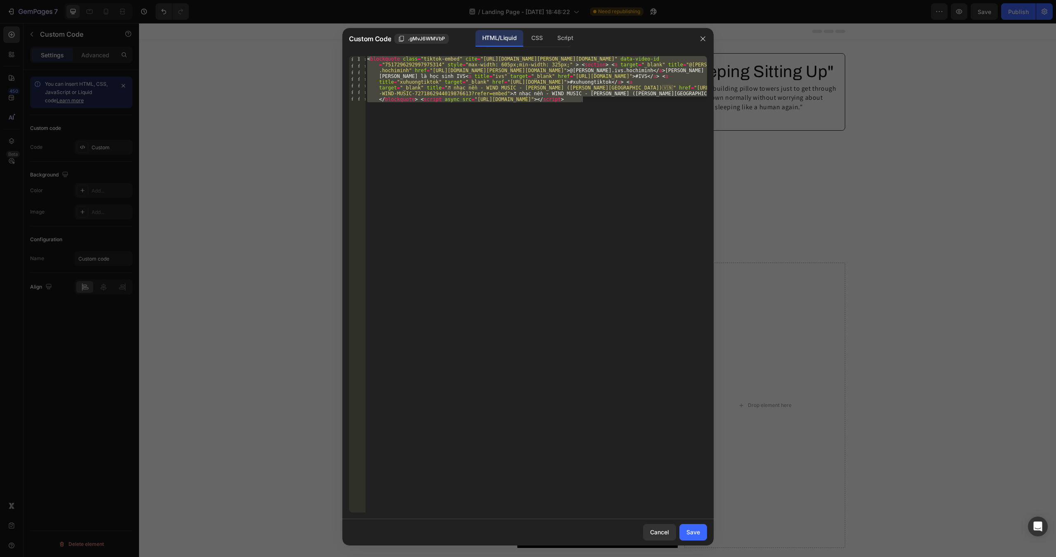
click at [390, 60] on div "< blockquote class = "tiktok-embed" cite = "[URL][DOMAIN_NAME][PERSON_NAME][DOM…" at bounding box center [535, 284] width 341 height 456
type textarea "<blockquote class="tiktok-embed" cite="[URL][DOMAIN_NAME][PERSON_NAME][DOMAIN_N…"
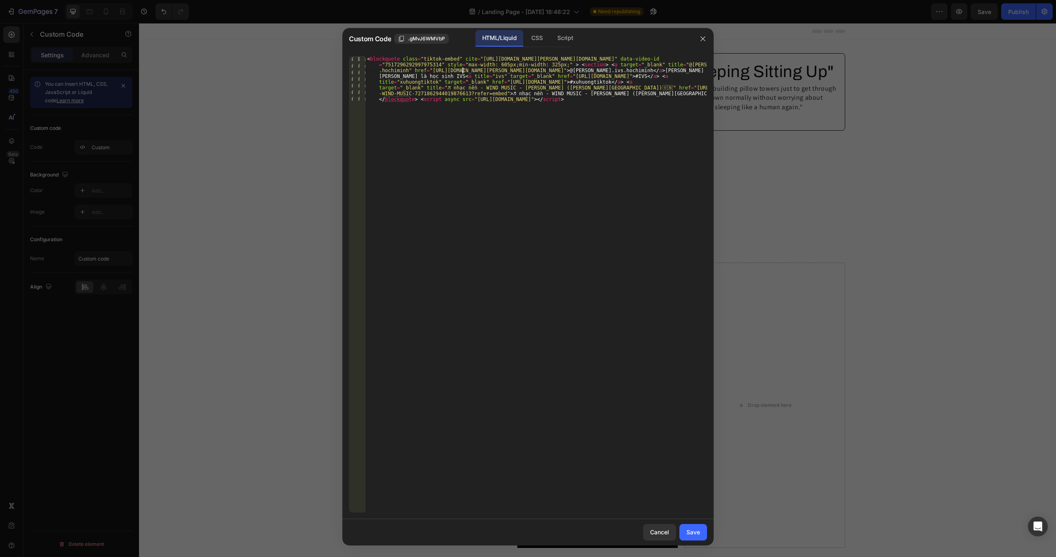
click at [463, 68] on div "< blockquote class = "tiktok-embed" cite = "[URL][DOMAIN_NAME][PERSON_NAME][DOM…" at bounding box center [535, 330] width 341 height 549
click at [593, 83] on div "< blockquote class = "tiktok-embed" cite = "[URL][DOMAIN_NAME][PERSON_NAME][DOM…" at bounding box center [535, 330] width 341 height 549
click at [400, 89] on div "< blockquote class = "tiktok-embed" cite = "[URL][DOMAIN_NAME][PERSON_NAME][DOM…" at bounding box center [535, 330] width 341 height 549
click at [388, 62] on div "< blockquote class = "tiktok-embed" cite = "[URL][DOMAIN_NAME][PERSON_NAME][DOM…" at bounding box center [535, 330] width 341 height 549
click at [388, 59] on div "< blockquote class = "tiktok-embed" cite = "[URL][DOMAIN_NAME][PERSON_NAME][DOM…" at bounding box center [535, 330] width 341 height 549
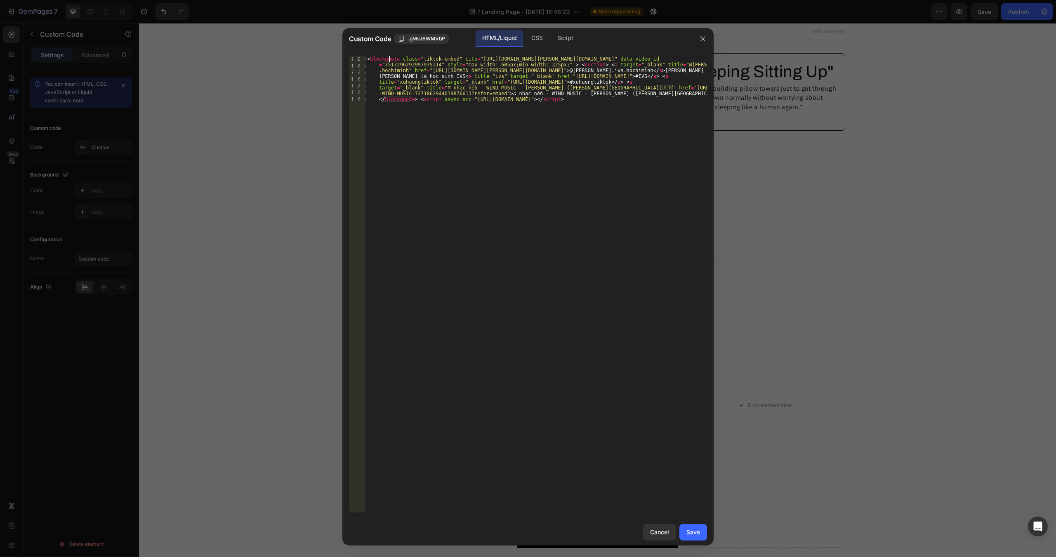
click at [421, 57] on div "< blockquote class = "tiktok-embed" cite = "[URL][DOMAIN_NAME][PERSON_NAME][DOM…" at bounding box center [535, 330] width 341 height 549
drag, startPoint x: 419, startPoint y: 59, endPoint x: 450, endPoint y: 57, distance: 31.4
click at [450, 57] on div "< blockquote class = "tiktok-embed" cite = "[URL][DOMAIN_NAME][PERSON_NAME][DOM…" at bounding box center [535, 330] width 341 height 549
click at [551, 40] on div "CSS" at bounding box center [565, 38] width 29 height 16
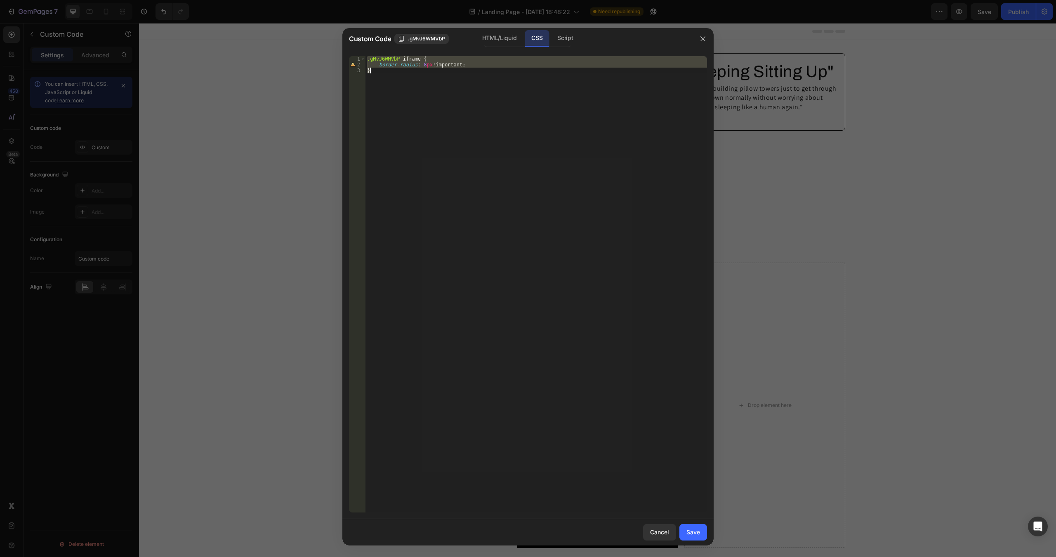
click at [425, 103] on div ".gMvJ6WMVbP iframe { border-radius : 8 px !important ; }" at bounding box center [535, 284] width 341 height 456
type textarea "}"
paste textarea "tiktok-embed"
type textarea ".tiktok-embed {"
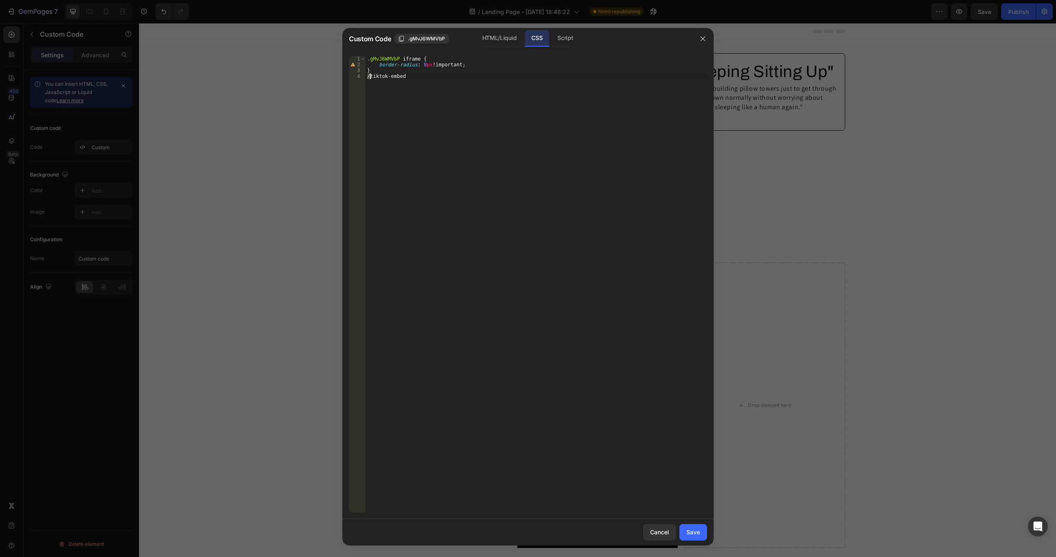
type textarea "tiktok-embed"
click at [493, 35] on div "HTML/Liquid" at bounding box center [498, 38] width 47 height 16
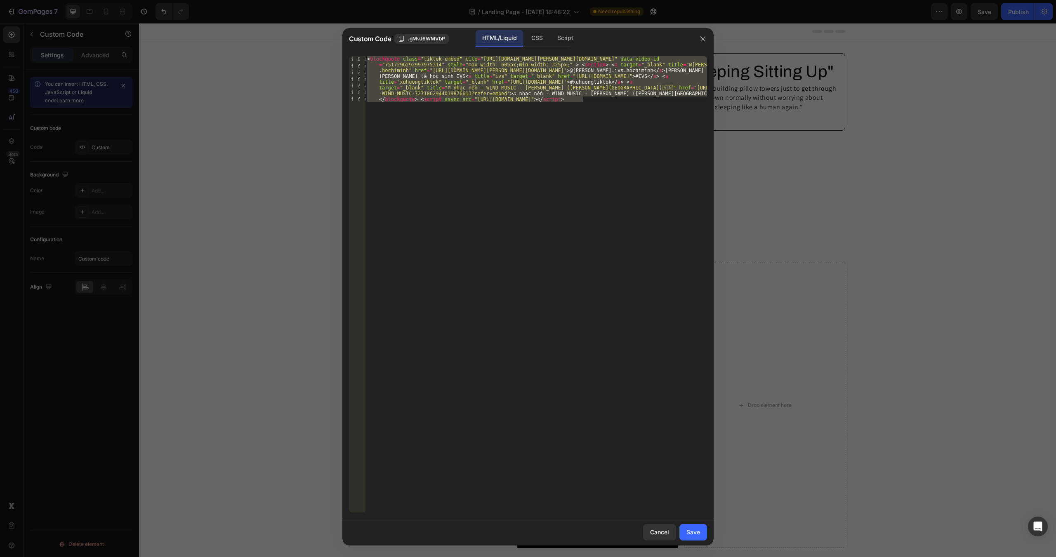
click at [506, 82] on div "< blockquote class = "tiktok-embed" cite = "[URL][DOMAIN_NAME][PERSON_NAME][DOM…" at bounding box center [535, 284] width 341 height 456
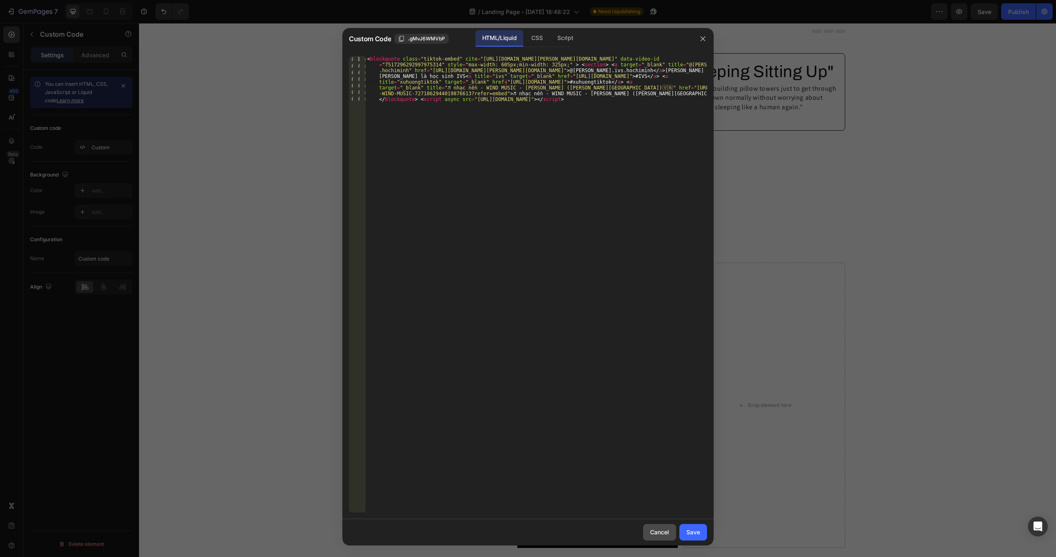
click at [656, 529] on div "Cancel" at bounding box center [659, 532] width 19 height 9
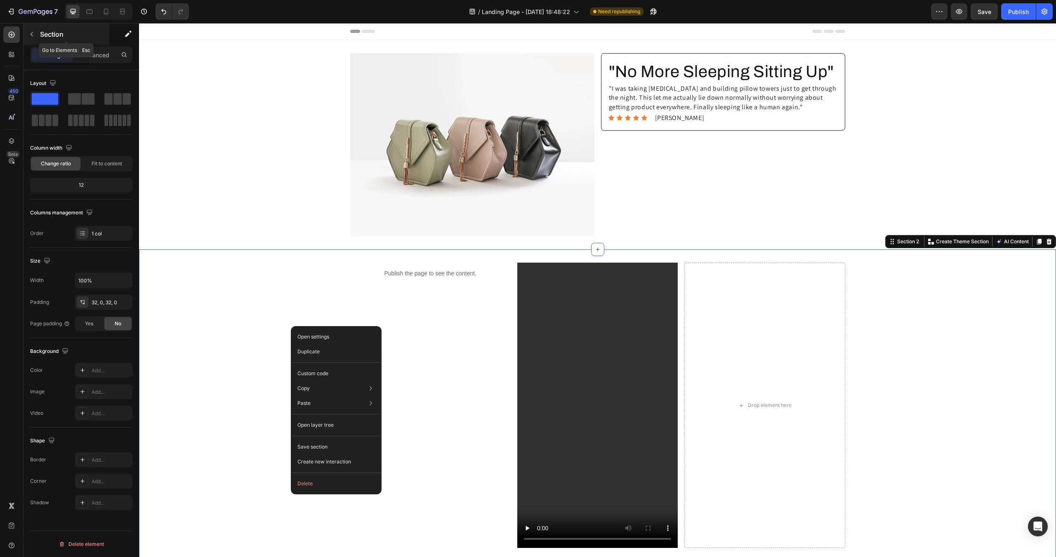
click at [38, 35] on button "button" at bounding box center [31, 34] width 13 height 13
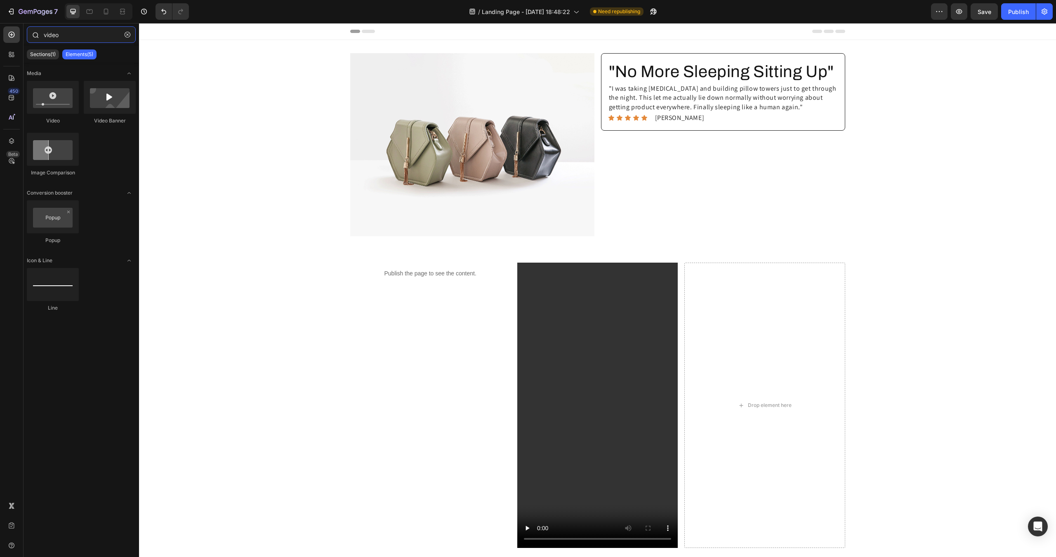
click at [63, 35] on input "video" at bounding box center [81, 34] width 109 height 16
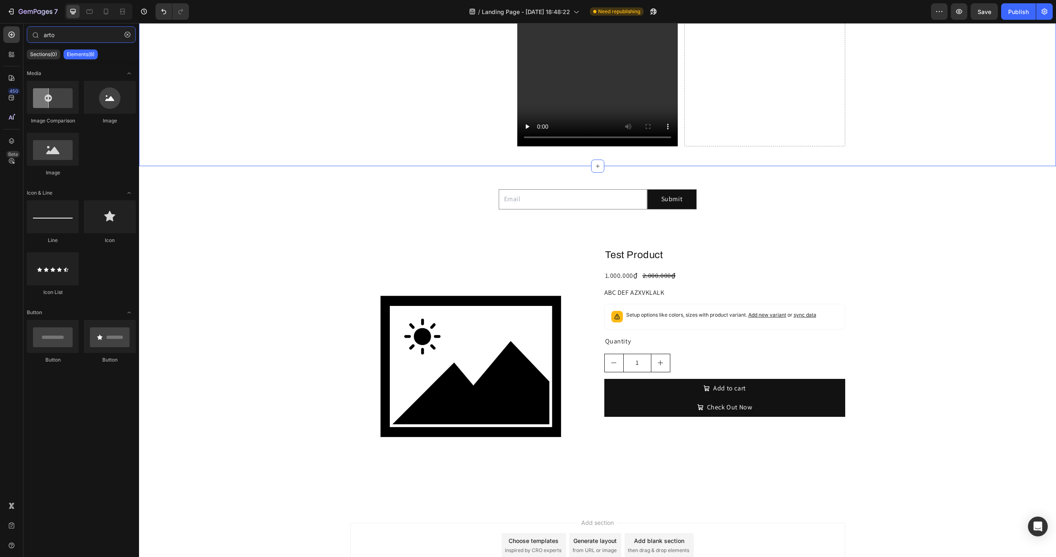
scroll to position [454, 0]
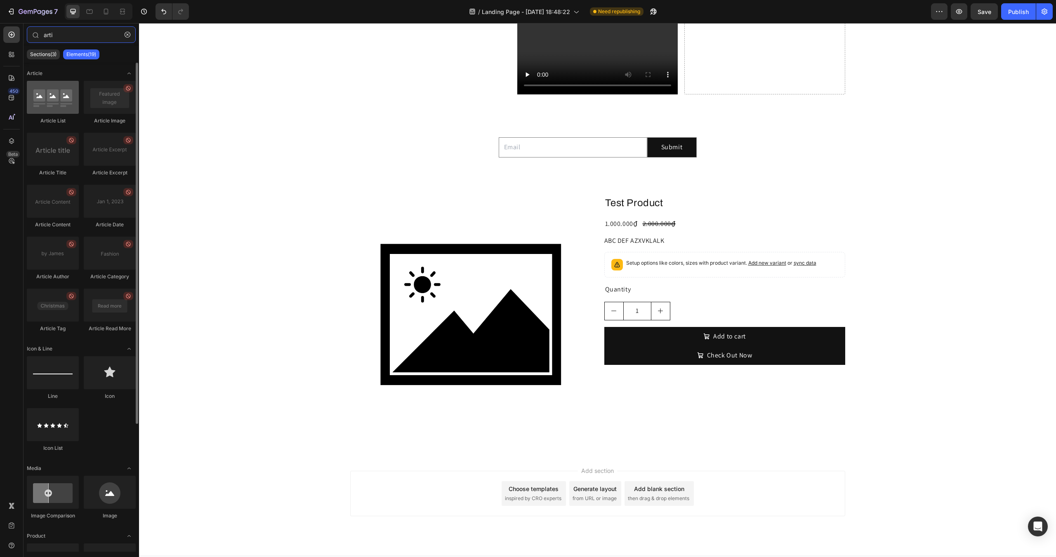
type input "arti"
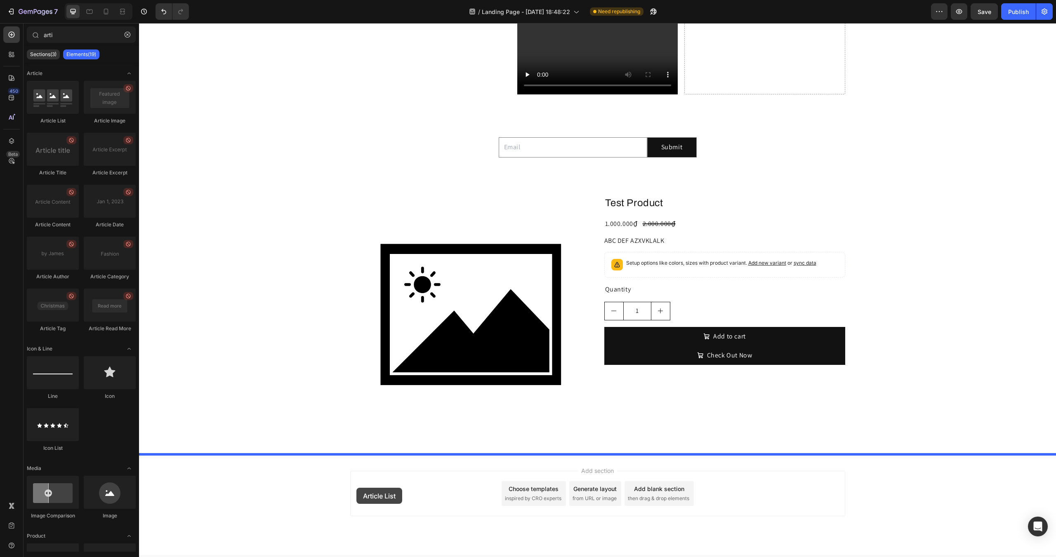
drag, startPoint x: 190, startPoint y: 136, endPoint x: 359, endPoint y: 492, distance: 393.4
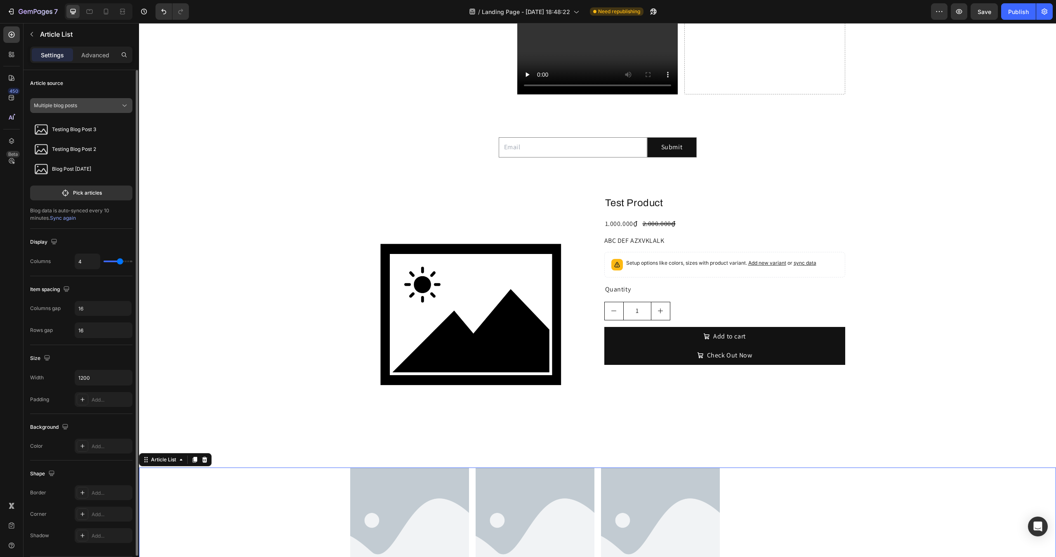
click at [99, 109] on div "Multiple blog posts" at bounding box center [76, 105] width 85 height 7
click at [78, 215] on div "Blog data is auto-synced every 10 minutes. Sync again" at bounding box center [81, 214] width 102 height 15
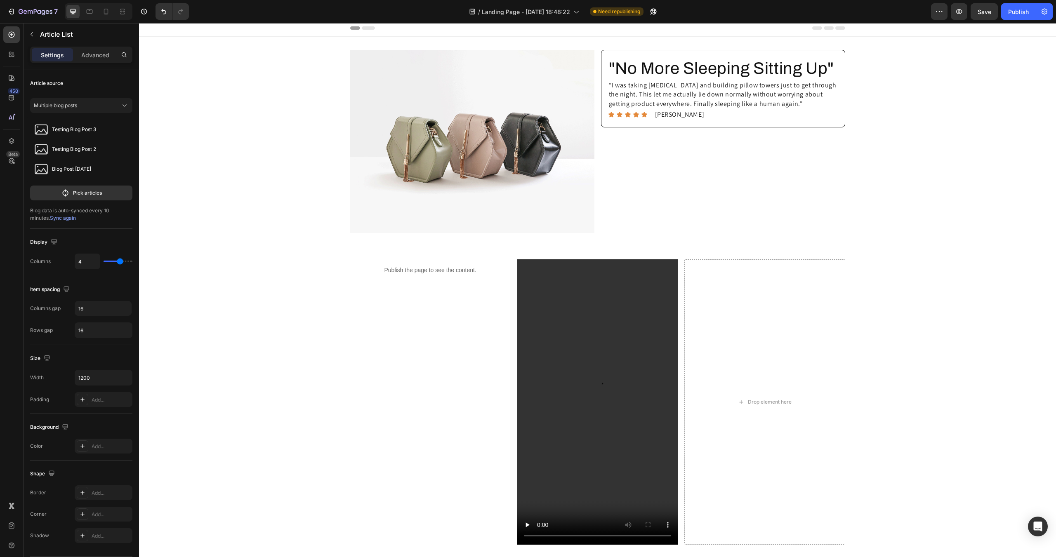
scroll to position [0, 0]
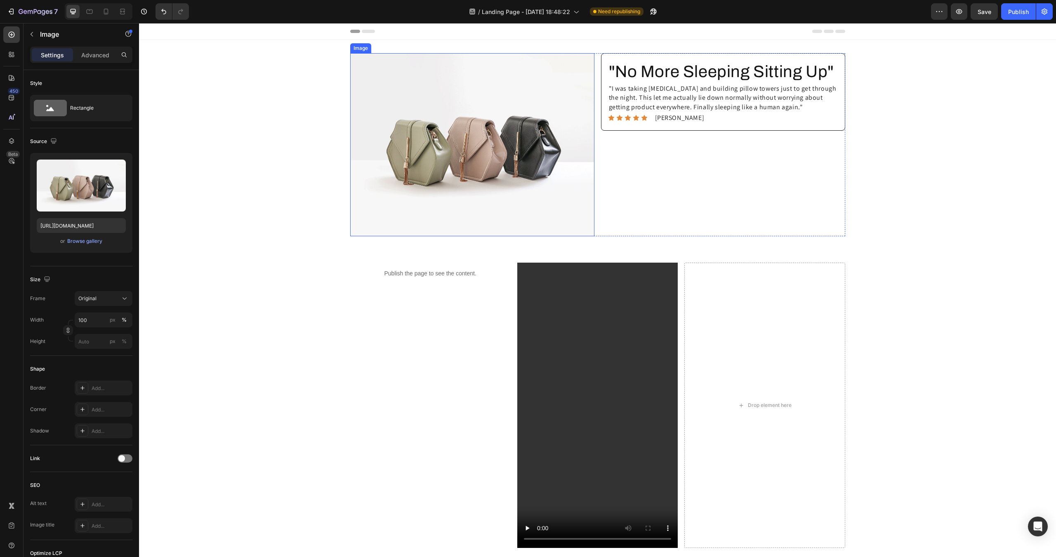
click at [441, 77] on img at bounding box center [472, 144] width 244 height 183
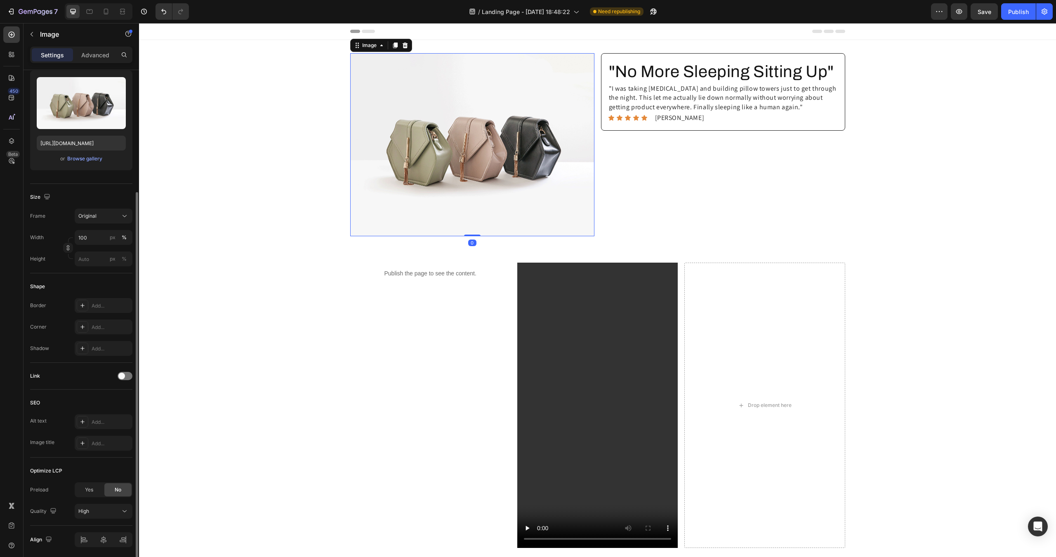
scroll to position [112, 0]
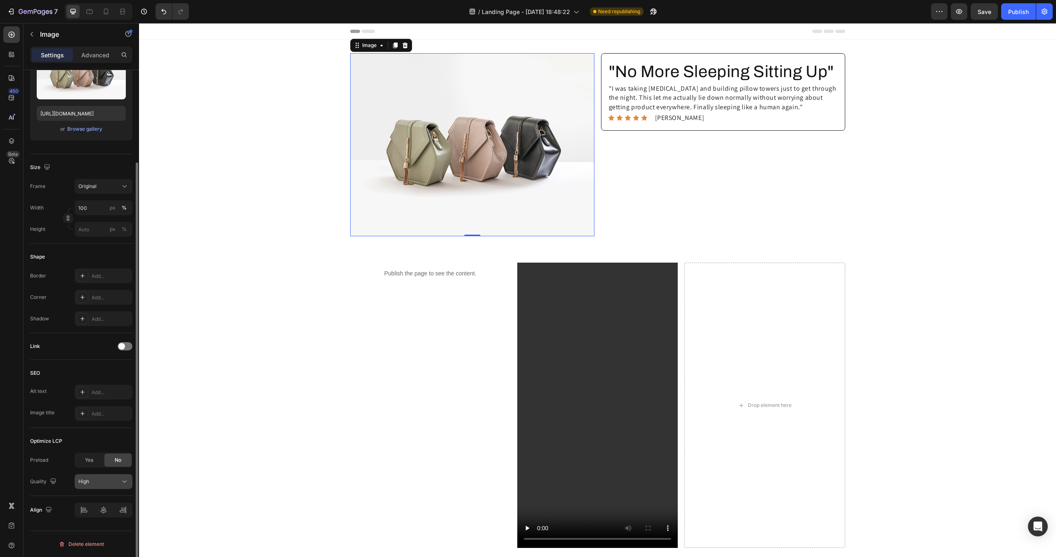
click at [105, 481] on div "High" at bounding box center [99, 481] width 42 height 7
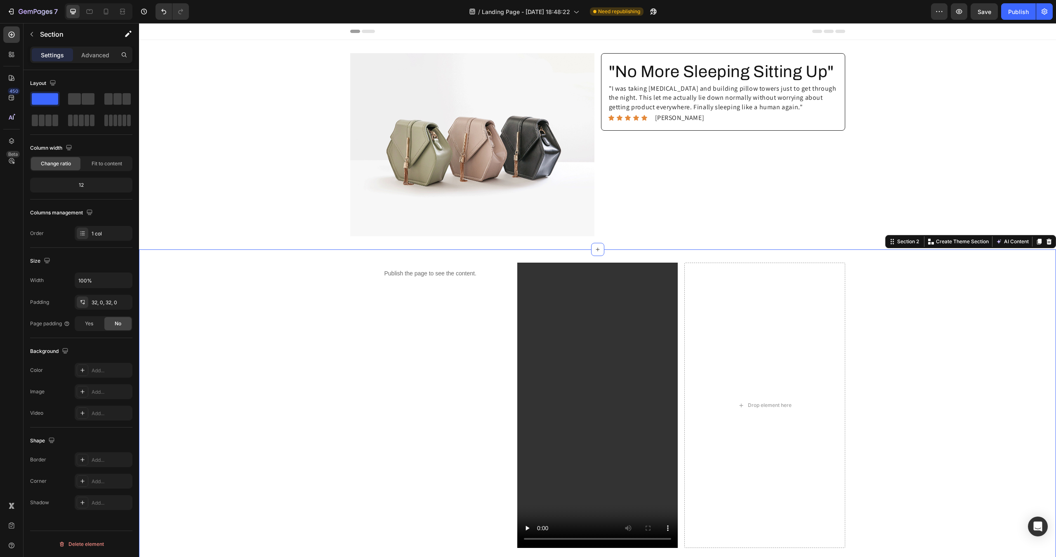
scroll to position [0, 0]
click at [229, 318] on div "Publish the page to see the content. Custom Code Video Drop element here Row" at bounding box center [597, 409] width 917 height 292
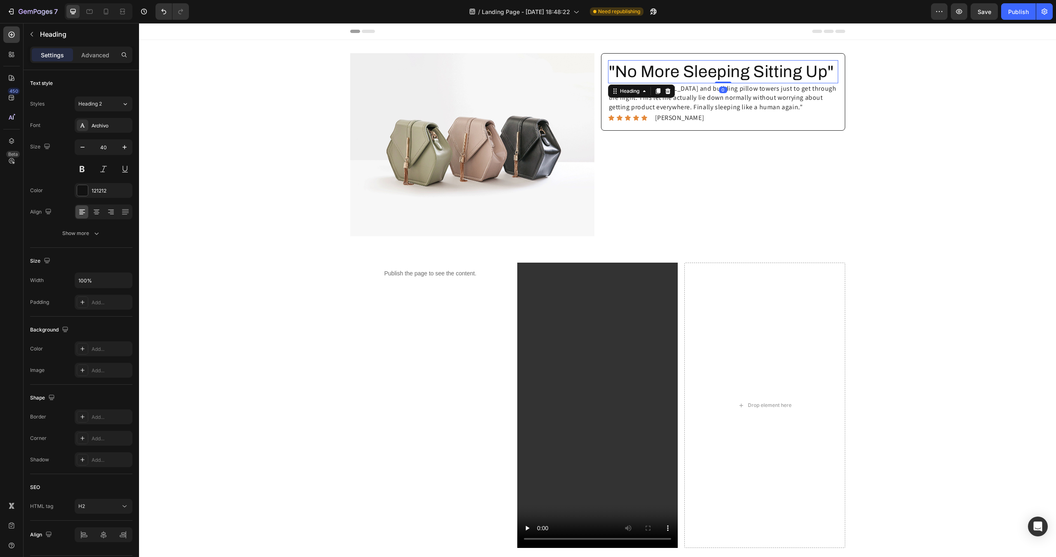
click at [669, 72] on h2 ""No More Sleeping Sitting Up"" at bounding box center [723, 71] width 230 height 23
click at [116, 126] on div "Archivo" at bounding box center [111, 125] width 39 height 7
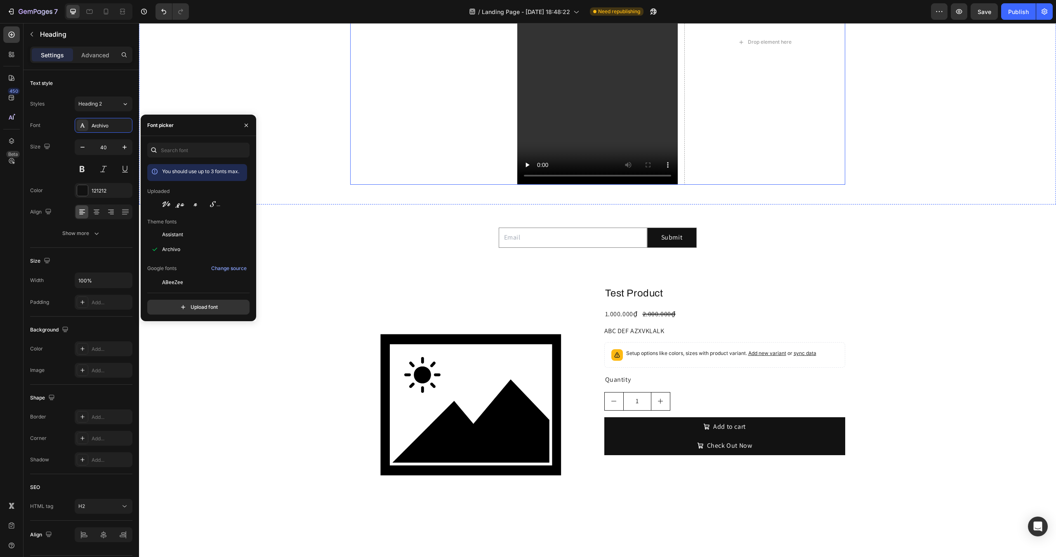
scroll to position [503, 0]
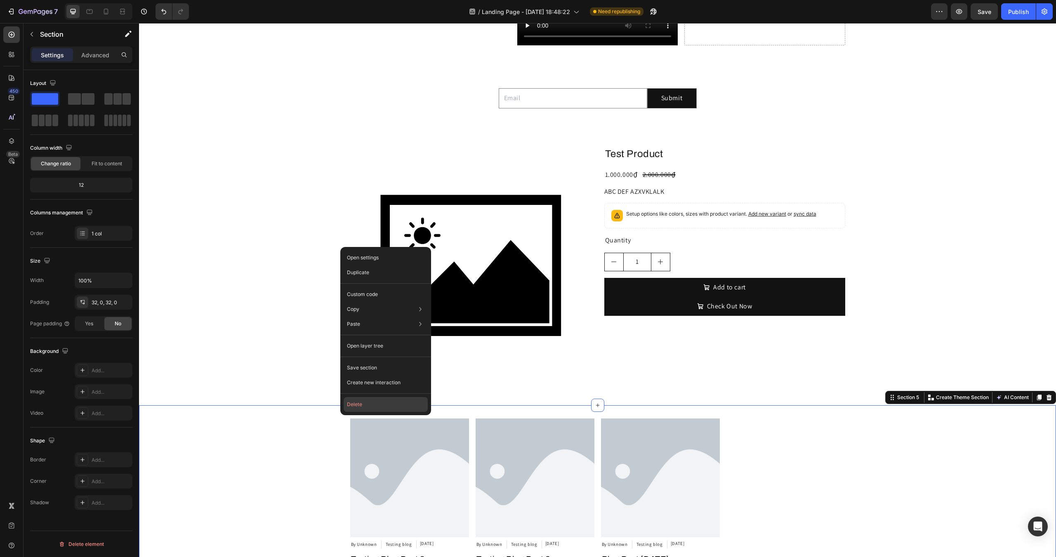
click at [362, 409] on button "Delete" at bounding box center [386, 404] width 84 height 15
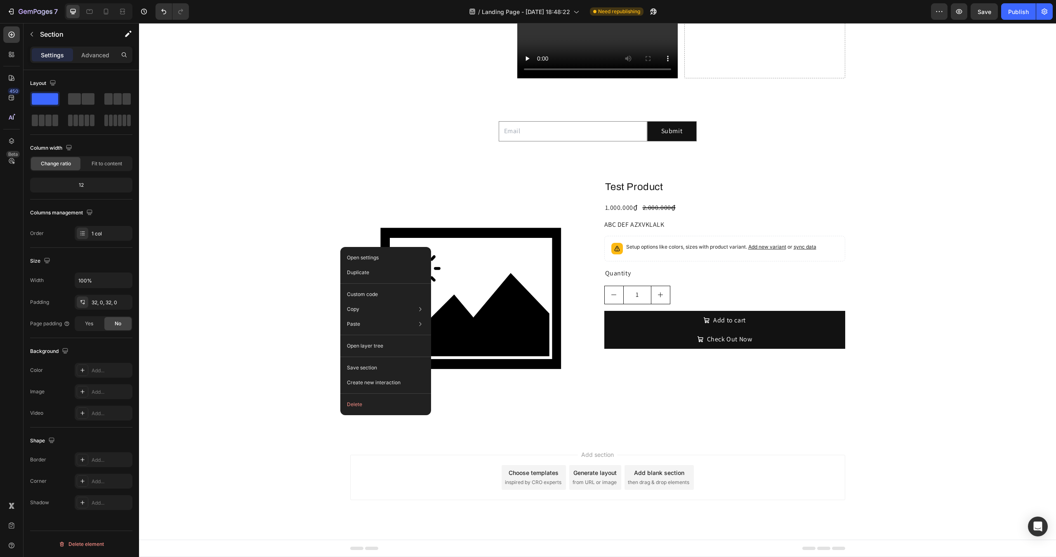
scroll to position [470, 0]
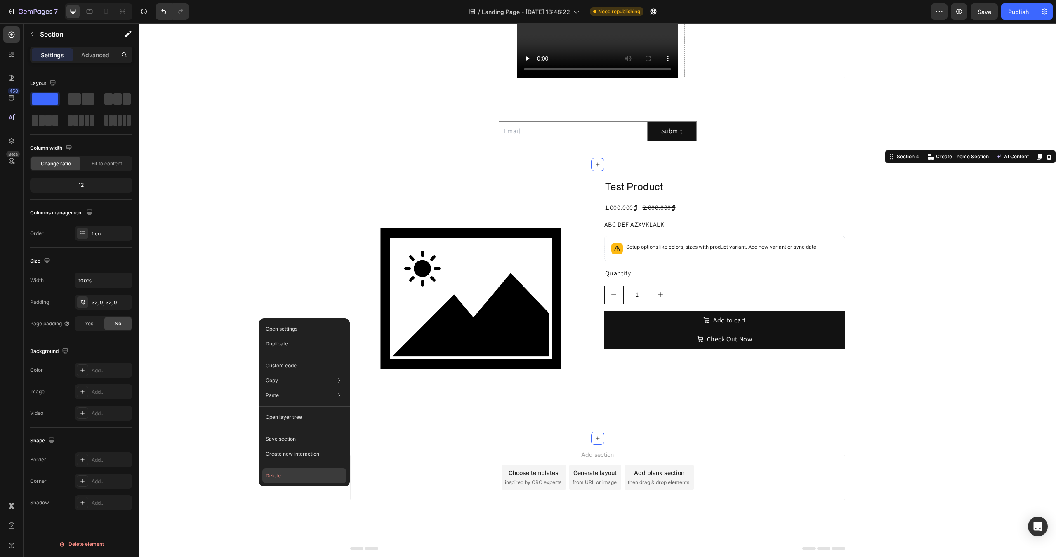
click at [299, 473] on button "Delete" at bounding box center [304, 475] width 84 height 15
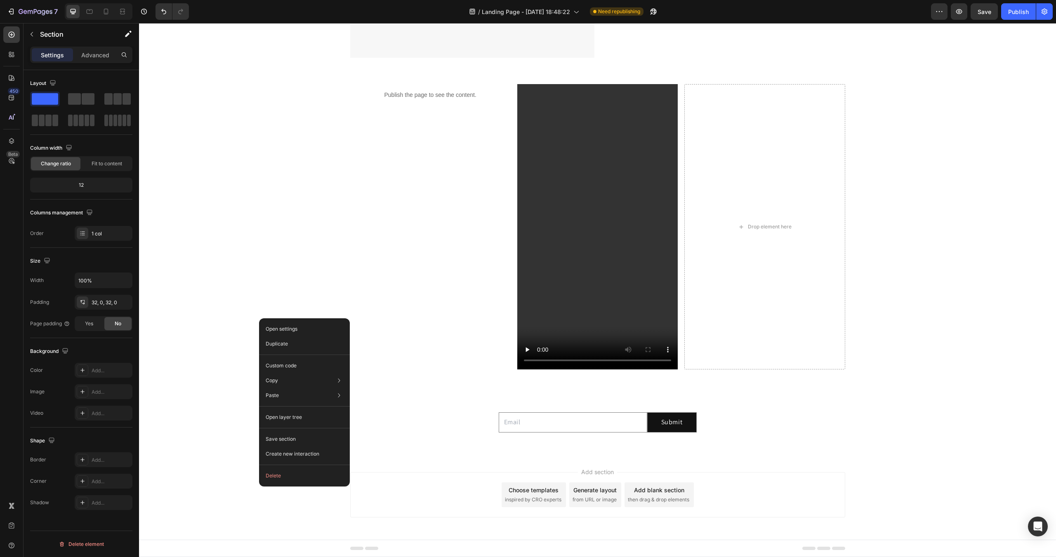
scroll to position [73, 0]
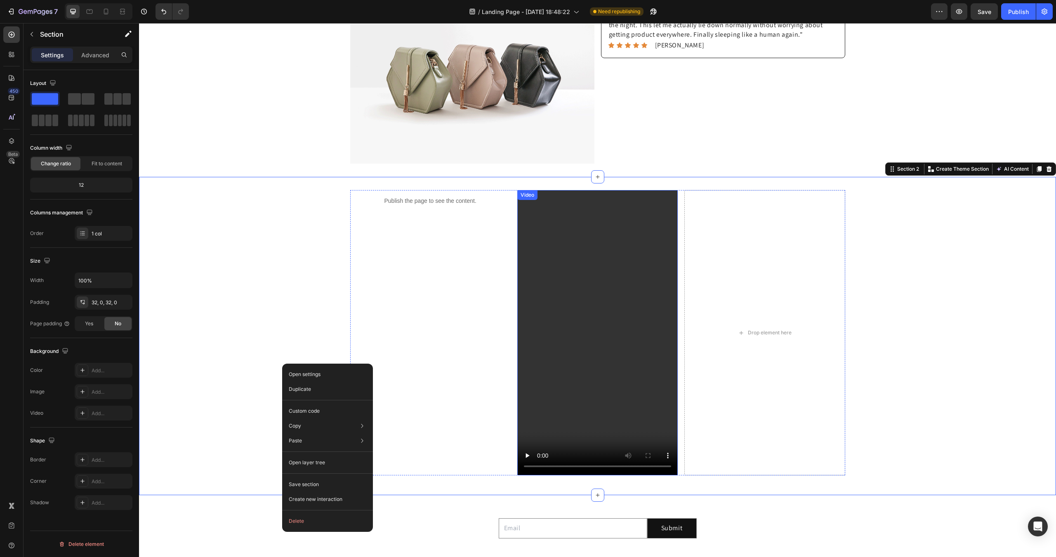
click at [566, 224] on video at bounding box center [597, 332] width 160 height 285
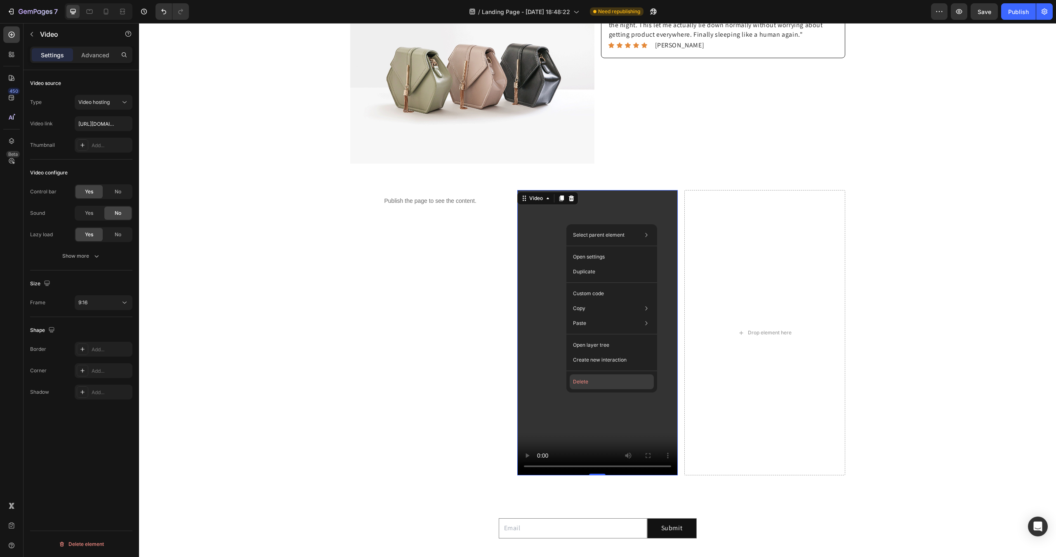
drag, startPoint x: 593, startPoint y: 381, endPoint x: 445, endPoint y: 360, distance: 150.1
click at [593, 381] on button "Delete" at bounding box center [611, 381] width 84 height 15
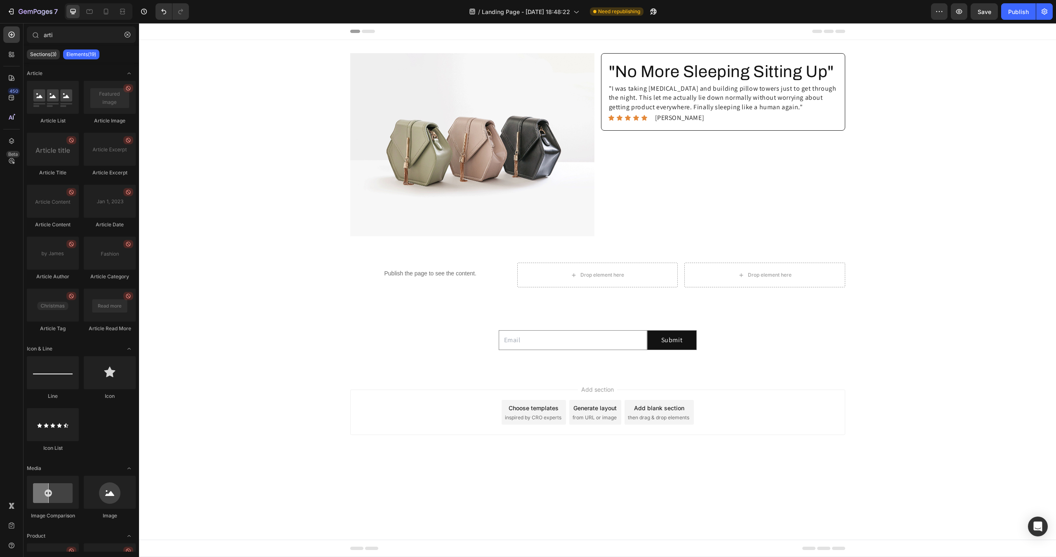
click at [357, 399] on div "Add section Choose templates inspired by CRO experts Generate layout from URL o…" at bounding box center [597, 412] width 495 height 45
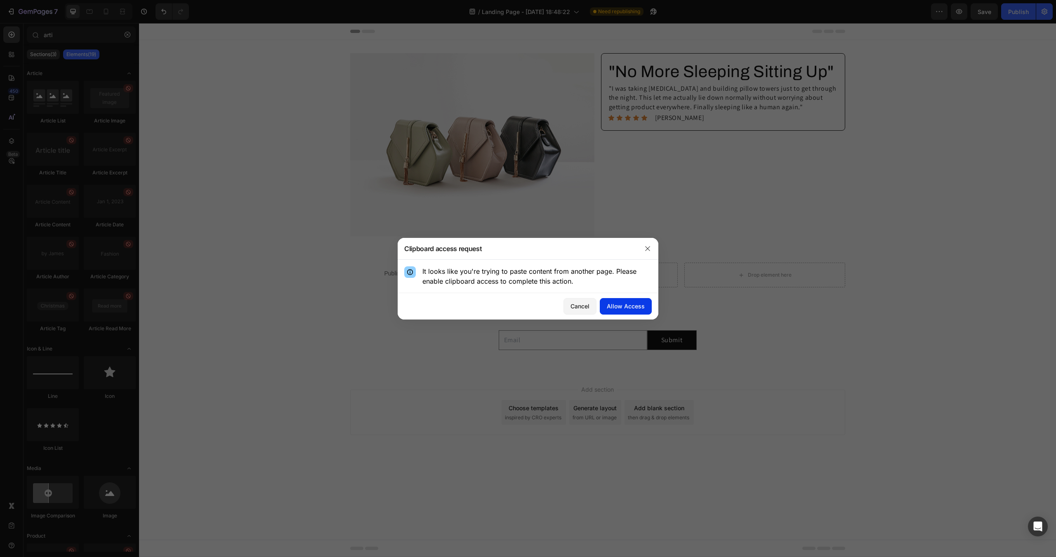
click at [619, 302] on div "Allow Access" at bounding box center [626, 306] width 38 height 9
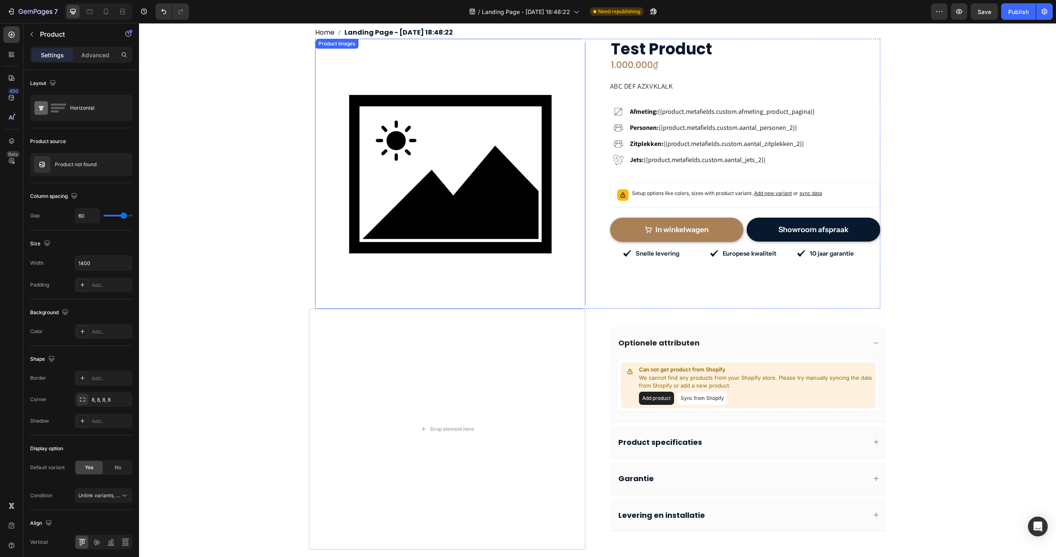
scroll to position [165, 0]
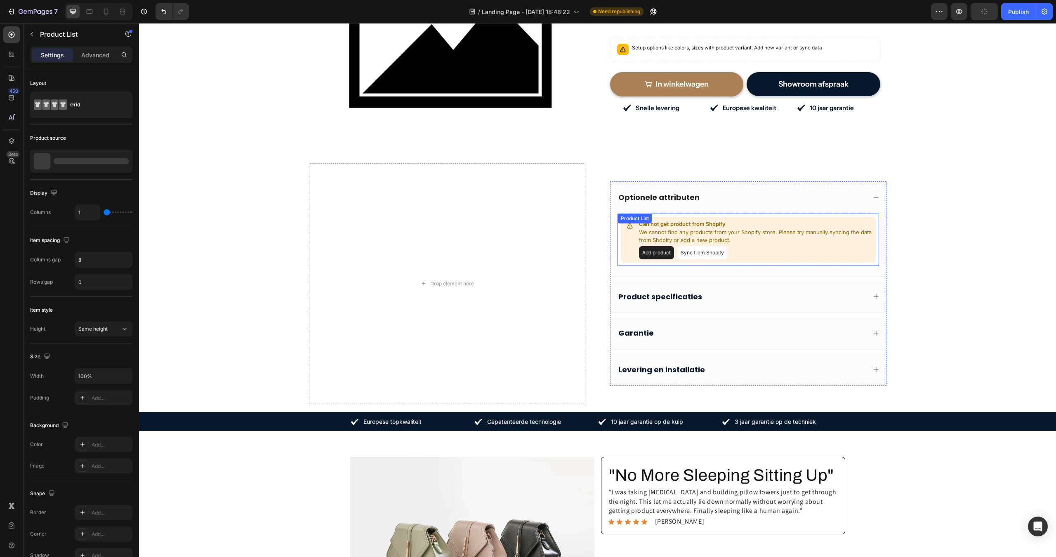
click at [776, 246] on div "Add product Sync from Shopify" at bounding box center [755, 252] width 233 height 13
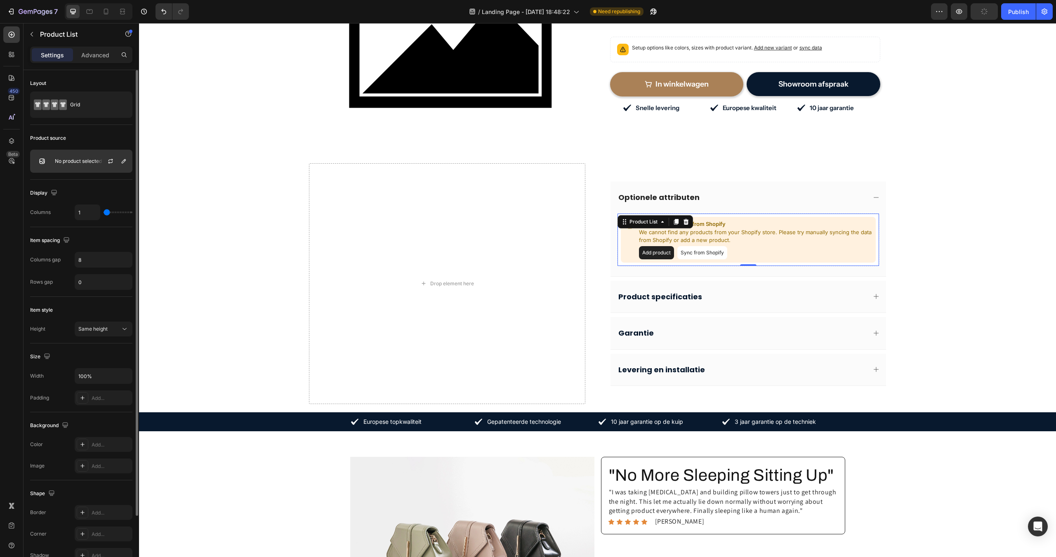
click at [85, 165] on div "No product selected" at bounding box center [81, 161] width 102 height 23
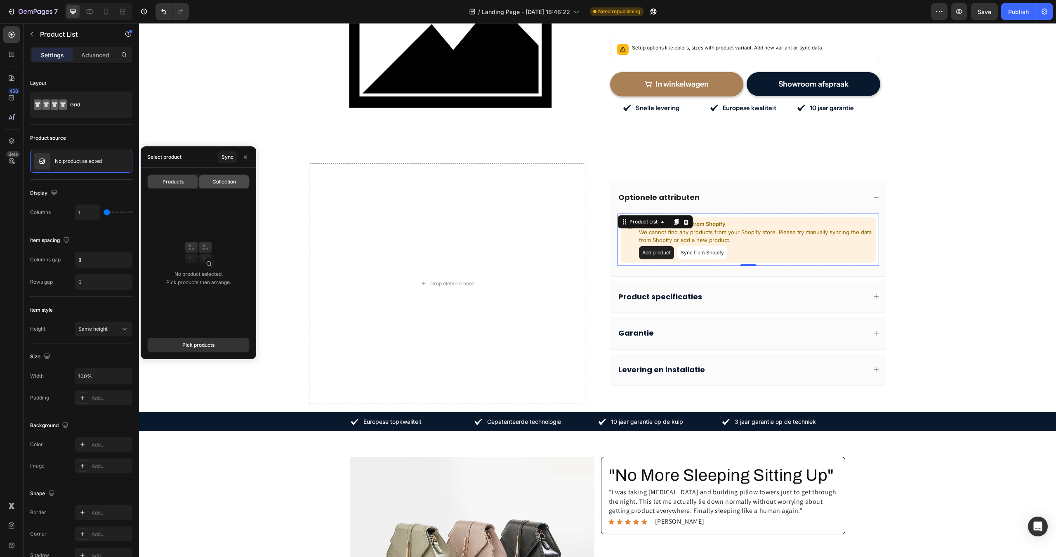
click at [224, 179] on span "Collection" at bounding box center [224, 181] width 24 height 7
type input "4"
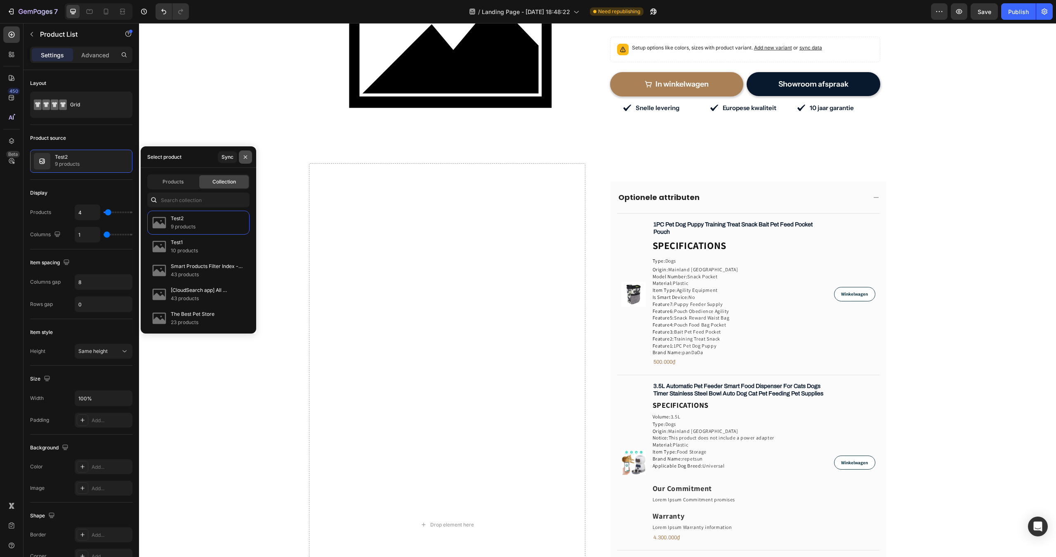
click at [245, 156] on icon "button" at bounding box center [245, 157] width 7 height 7
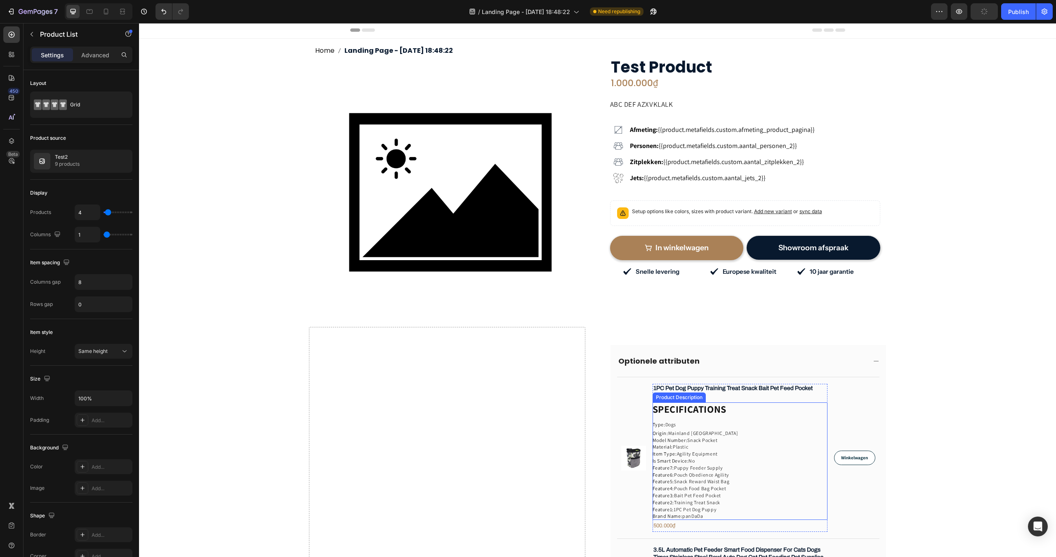
scroll to position [0, 0]
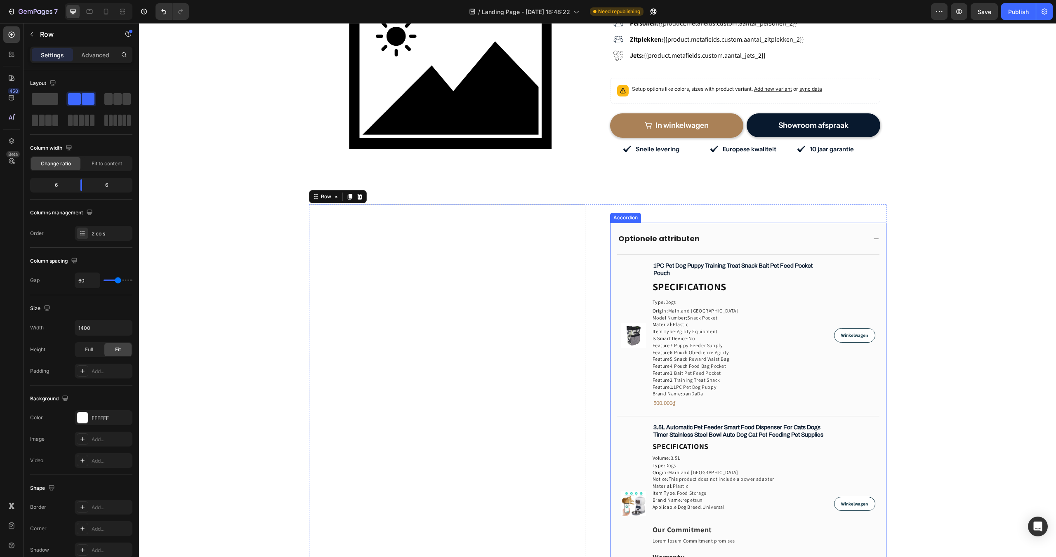
scroll to position [206, 0]
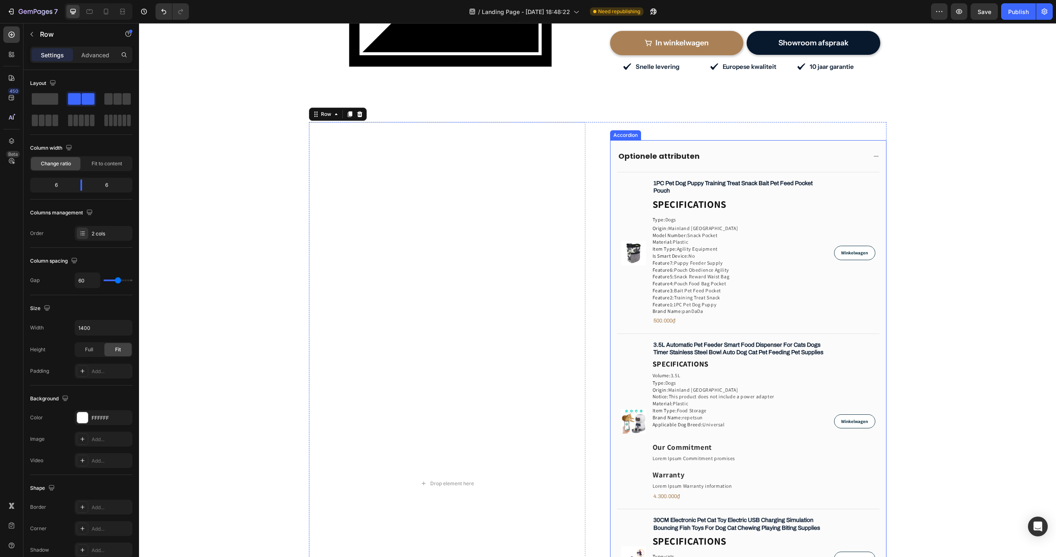
click at [822, 159] on div "Optionele attributen" at bounding box center [741, 156] width 249 height 12
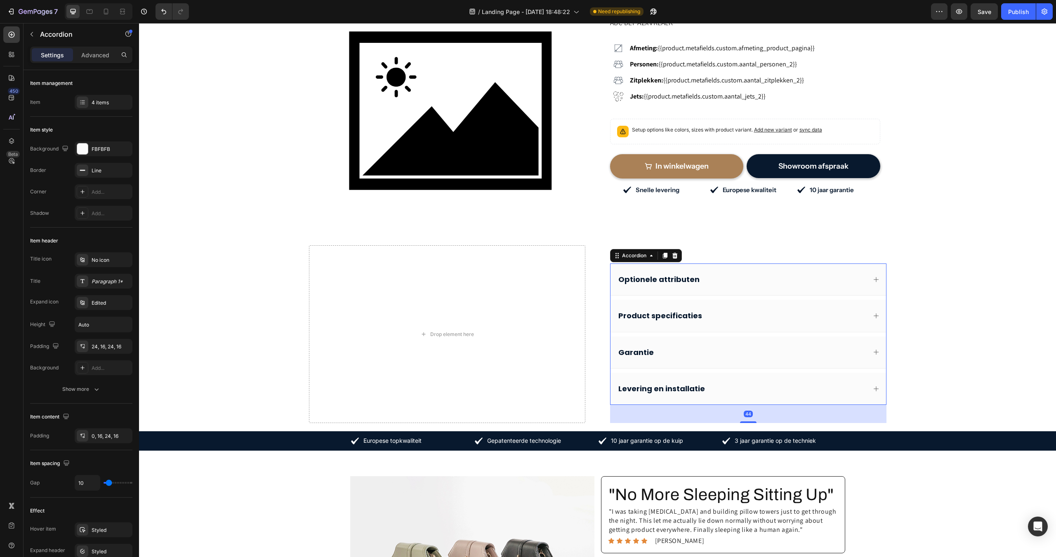
scroll to position [82, 0]
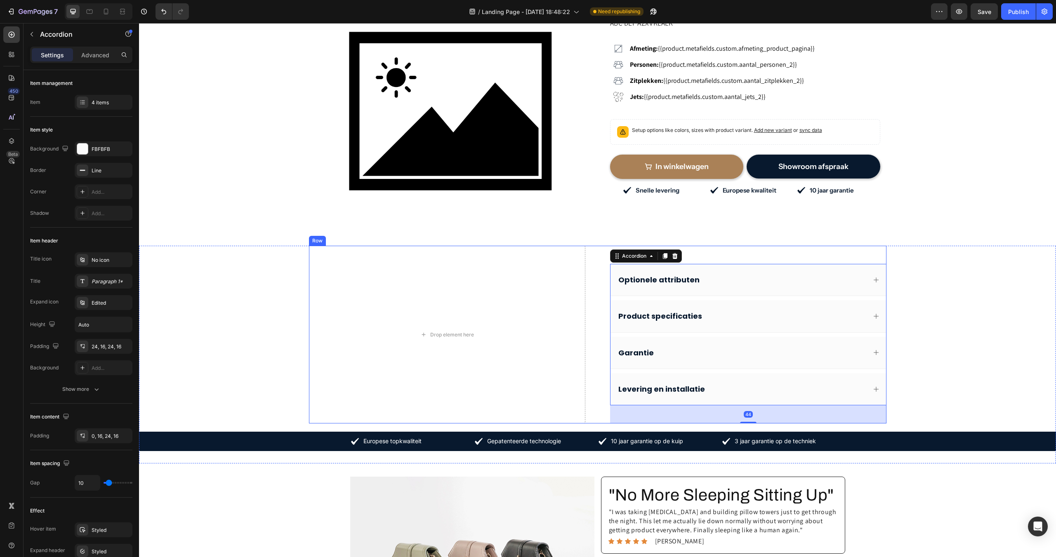
click at [696, 258] on div "Optionele attributen Product specificaties Garantie [PERSON_NAME] en installati…" at bounding box center [748, 335] width 276 height 178
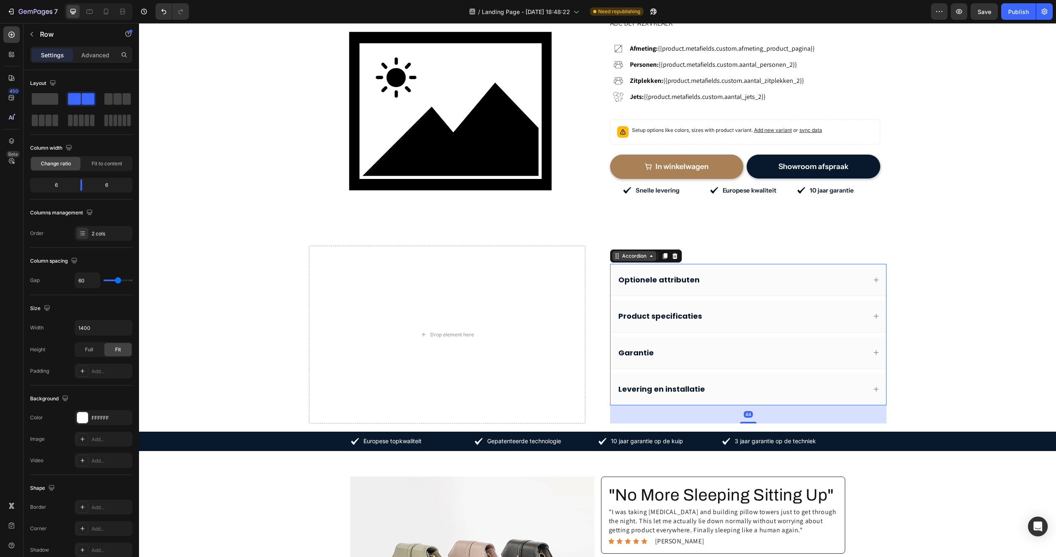
click at [619, 262] on div "Accordion" at bounding box center [646, 255] width 72 height 13
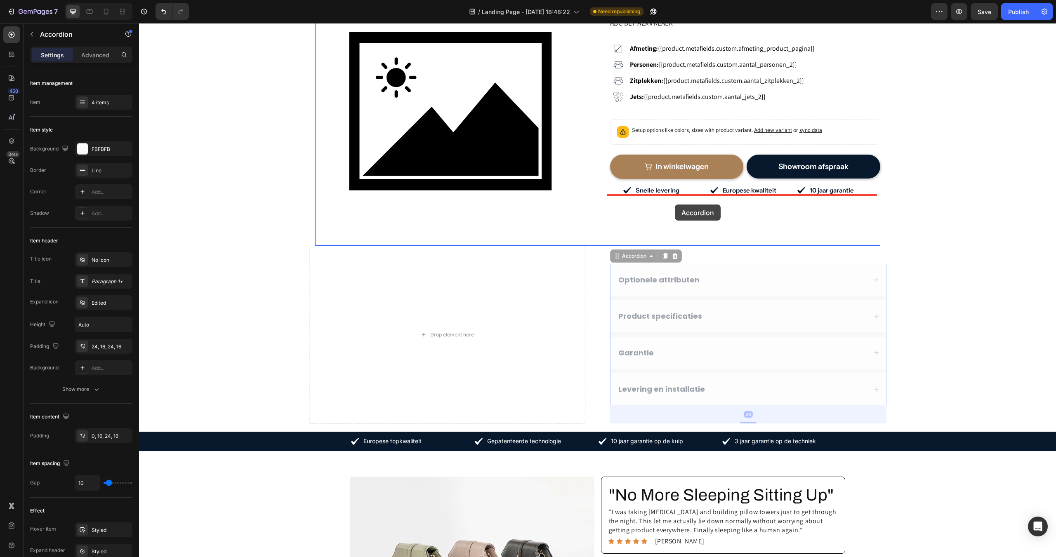
drag, startPoint x: 625, startPoint y: 257, endPoint x: 675, endPoint y: 205, distance: 72.4
click at [675, 205] on div "Header Home Landing Page - [DATE] 18:48:22 Breadcrumb Product Images Test Produ…" at bounding box center [597, 428] width 917 height 975
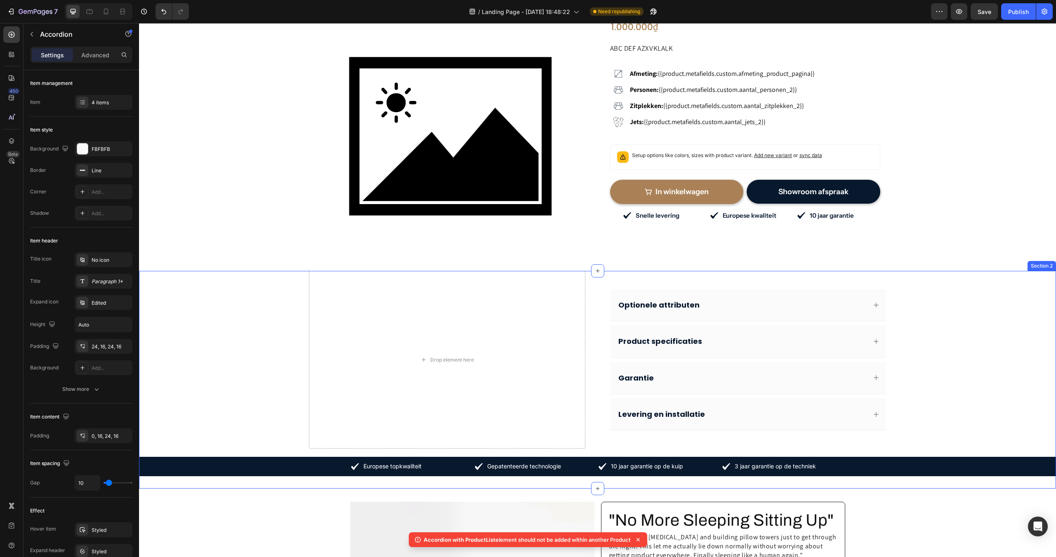
scroll to position [0, 0]
